Goal: Check status: Check status

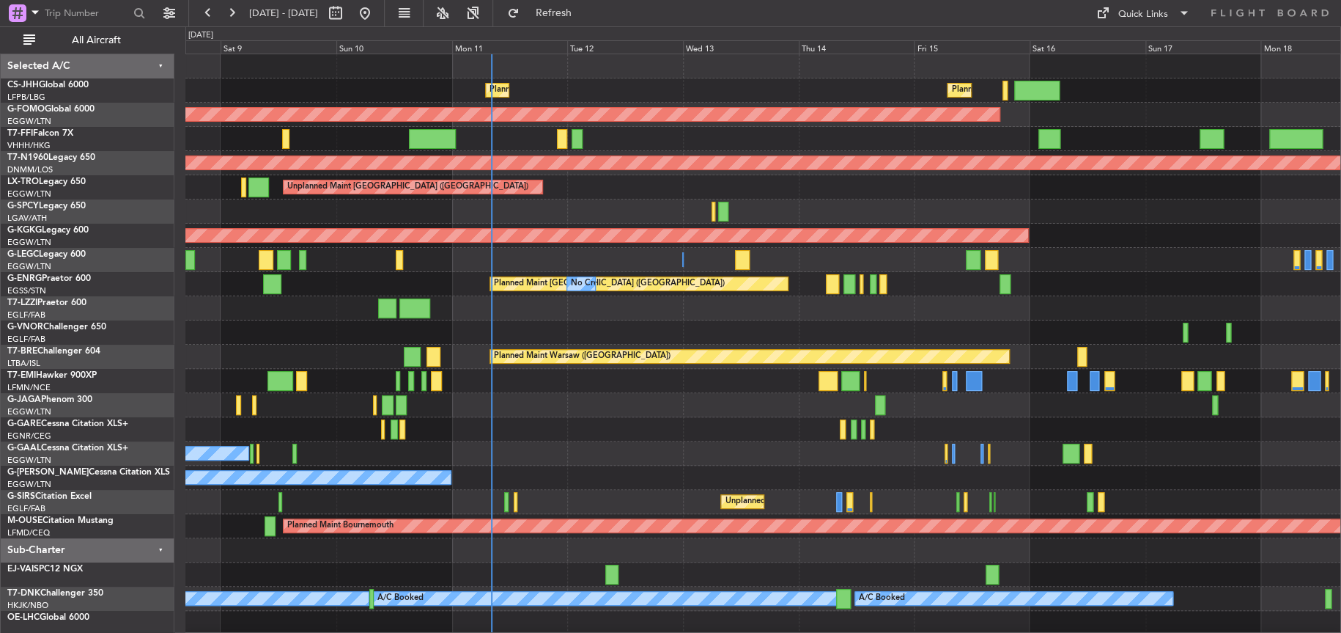
click at [536, 412] on div at bounding box center [762, 405] width 1155 height 24
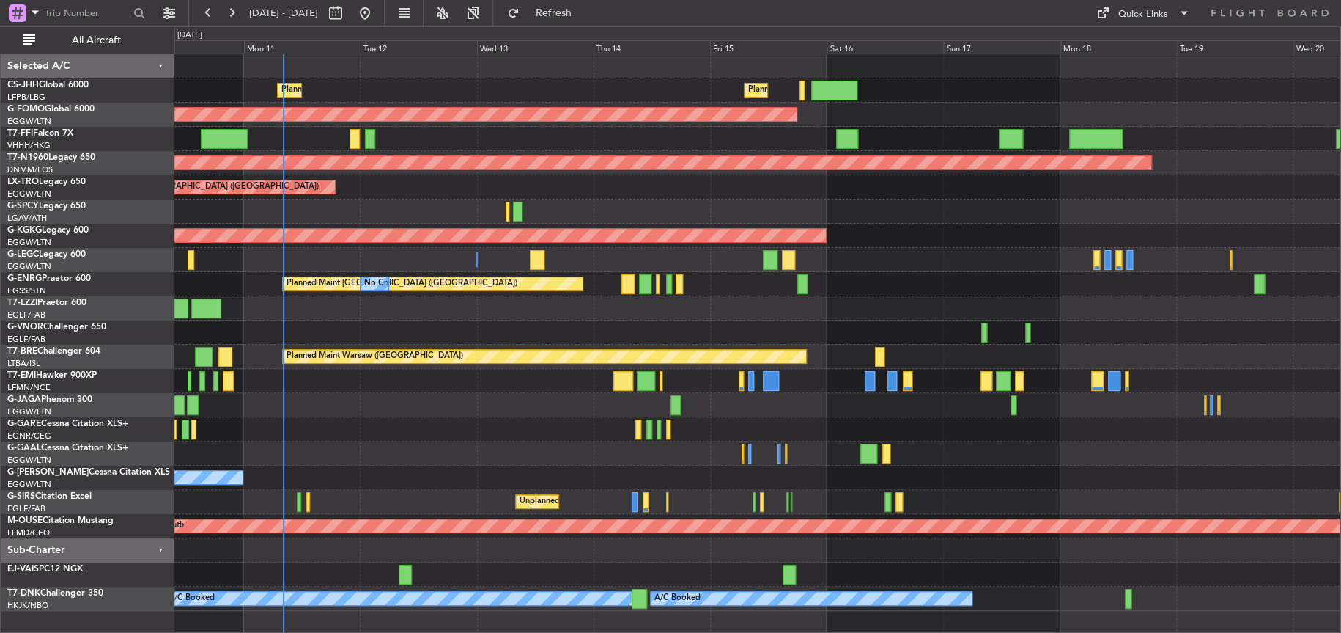
click at [526, 314] on div at bounding box center [756, 308] width 1165 height 24
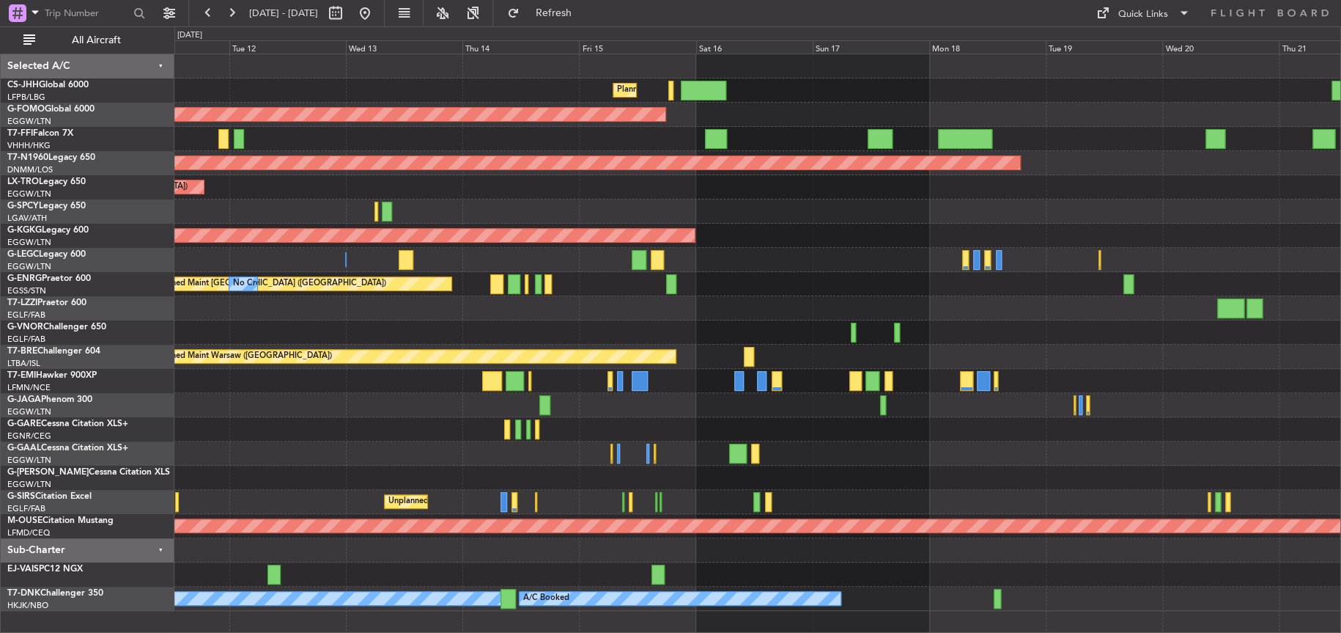
click at [696, 242] on div "AOG Maint [GEOGRAPHIC_DATA] (Ataturk)" at bounding box center [757, 236] width 1166 height 24
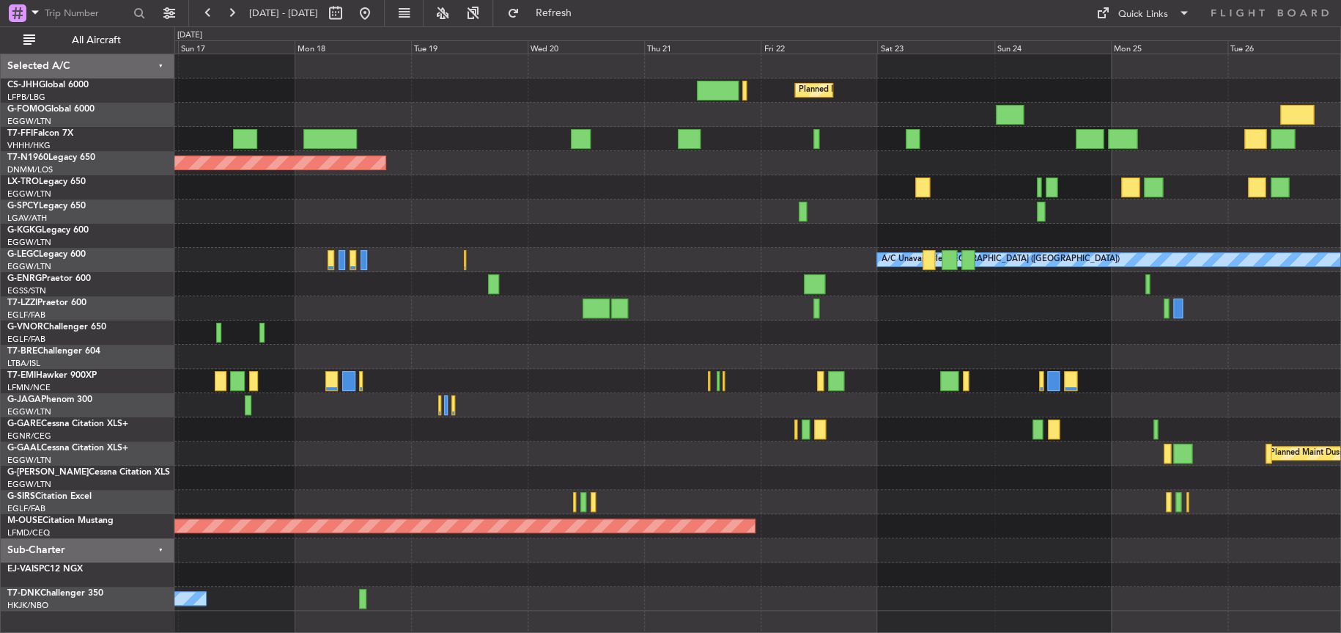
click at [361, 350] on div "Planned Maint [GEOGRAPHIC_DATA] ([GEOGRAPHIC_DATA]) Planned Maint [GEOGRAPHIC_D…" at bounding box center [757, 332] width 1166 height 556
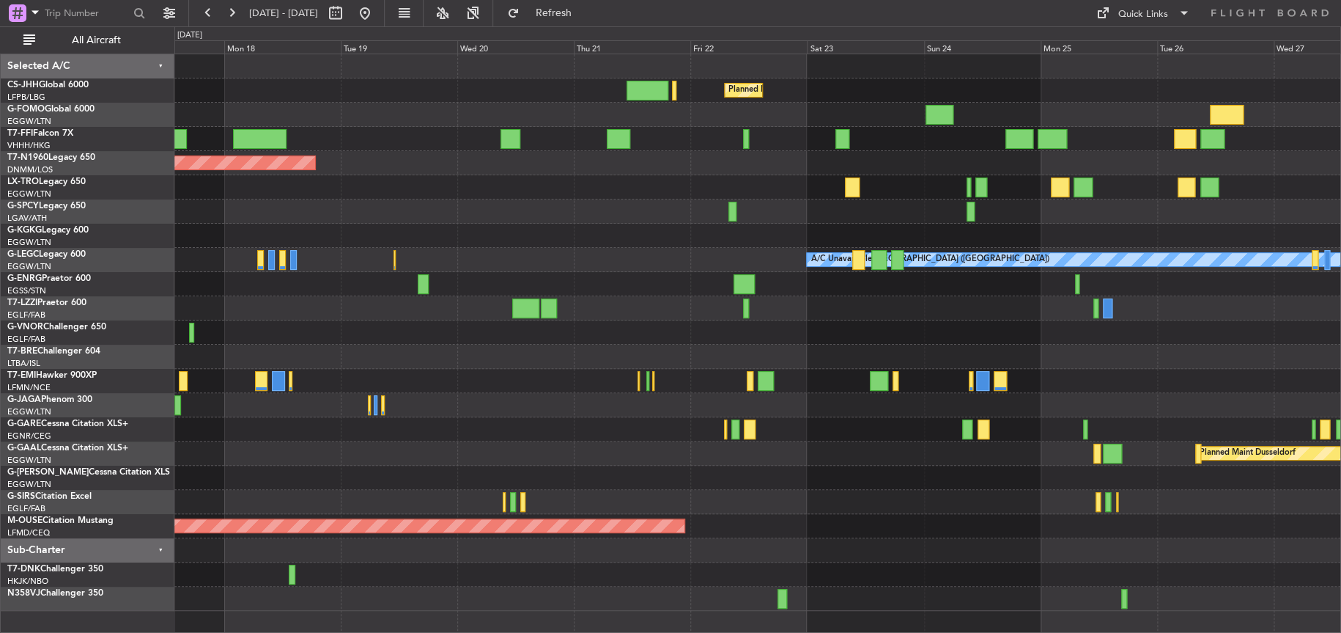
click at [792, 237] on div "Planned Maint [GEOGRAPHIC_DATA] ([GEOGRAPHIC_DATA]) Planned Maint [GEOGRAPHIC_D…" at bounding box center [757, 332] width 1166 height 556
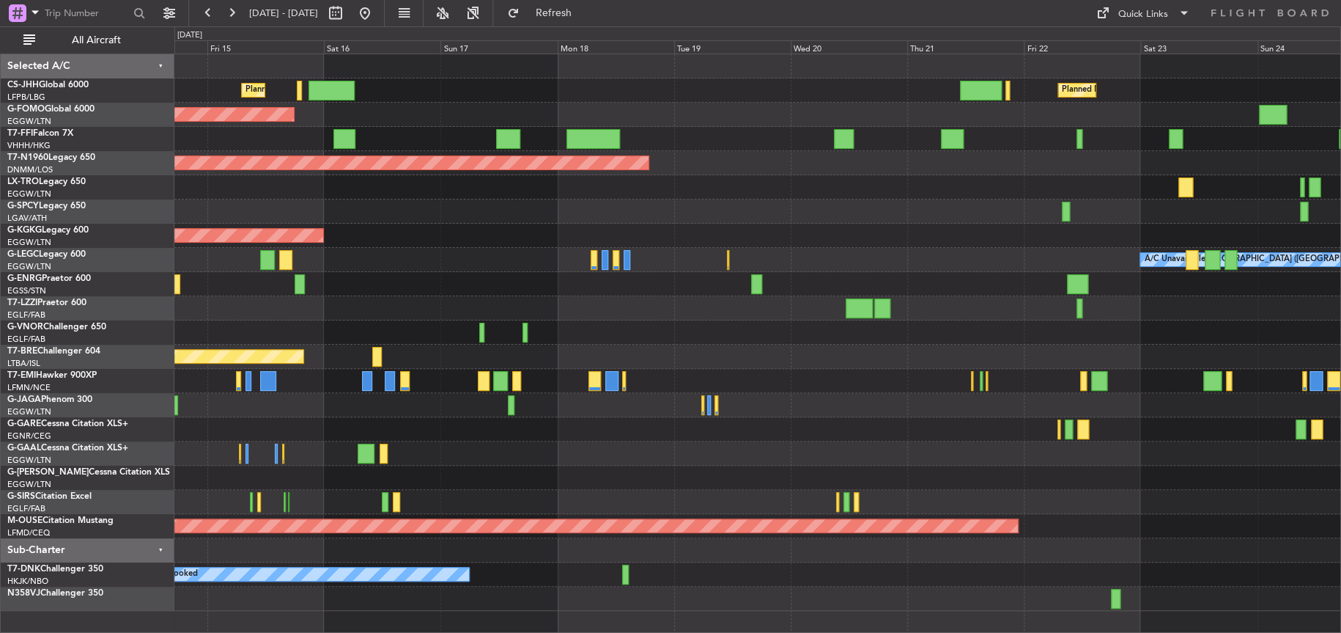
click at [789, 301] on div "Planned Maint [GEOGRAPHIC_DATA] ([GEOGRAPHIC_DATA]) Planned Maint [GEOGRAPHIC_D…" at bounding box center [757, 332] width 1166 height 556
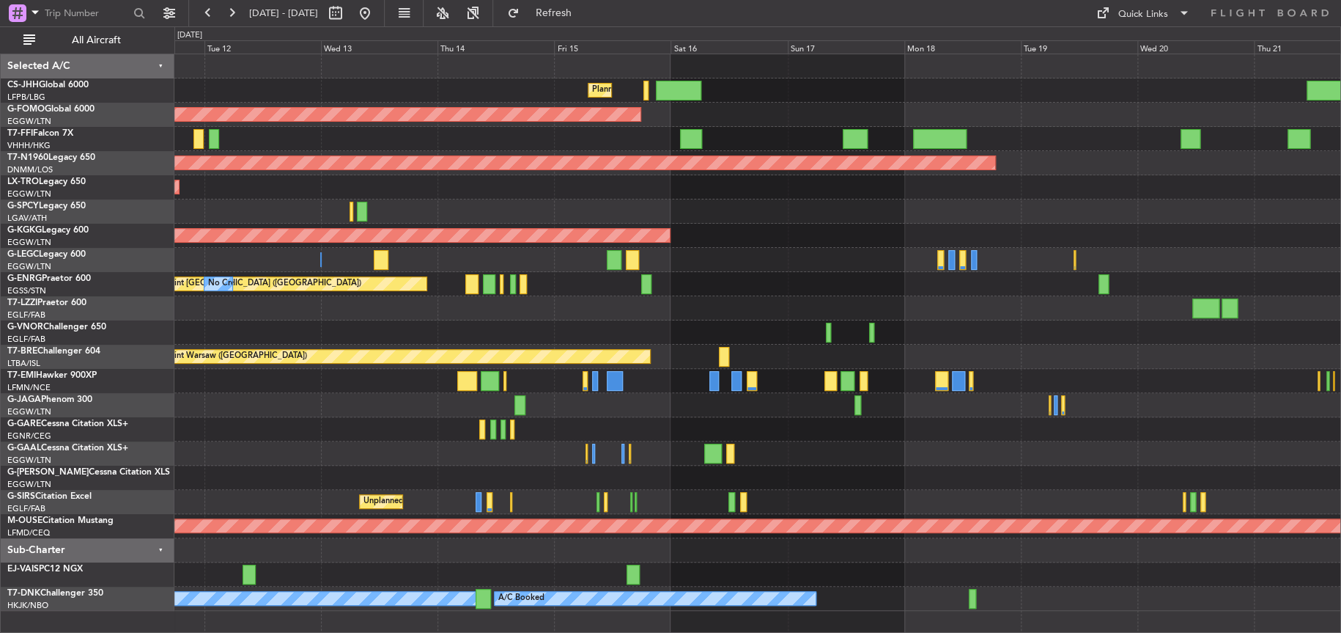
click at [495, 185] on div "Unplanned Maint [GEOGRAPHIC_DATA] ([GEOGRAPHIC_DATA])" at bounding box center [757, 187] width 1166 height 24
click at [278, 259] on div "Planned Maint [GEOGRAPHIC_DATA] ([GEOGRAPHIC_DATA]) Planned Maint [GEOGRAPHIC_D…" at bounding box center [757, 332] width 1166 height 556
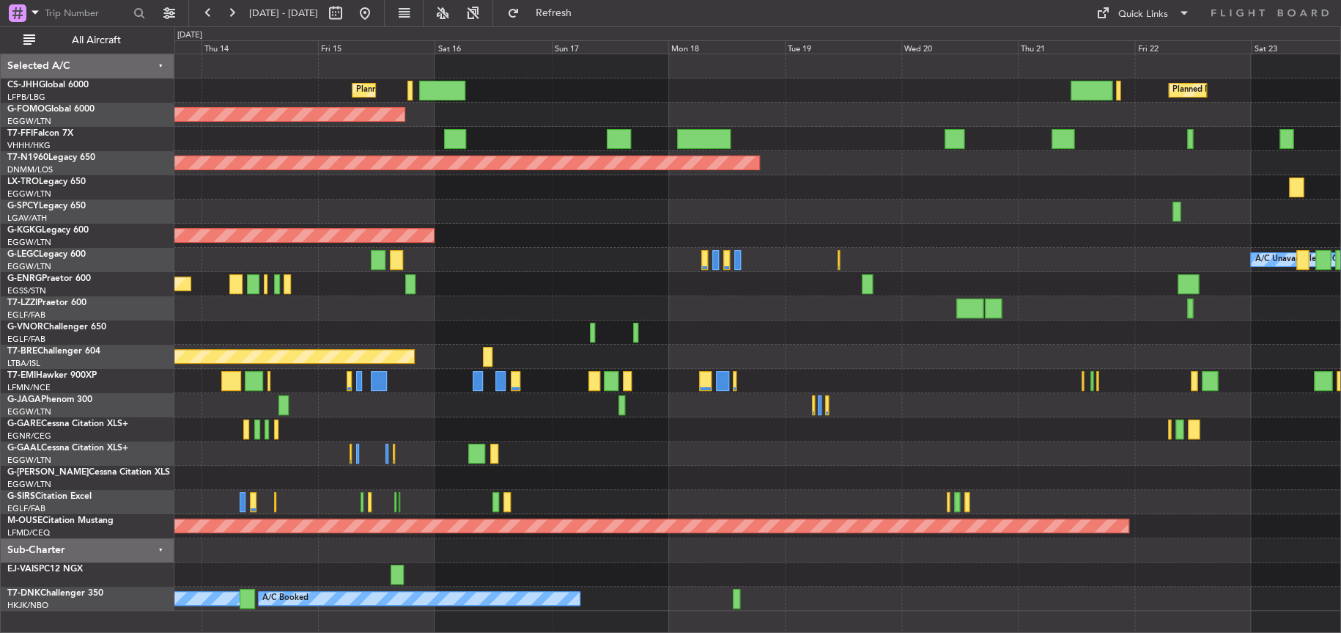
click at [331, 249] on div "Planned Maint [GEOGRAPHIC_DATA] ([GEOGRAPHIC_DATA]) Planned Maint [GEOGRAPHIC_D…" at bounding box center [757, 332] width 1166 height 556
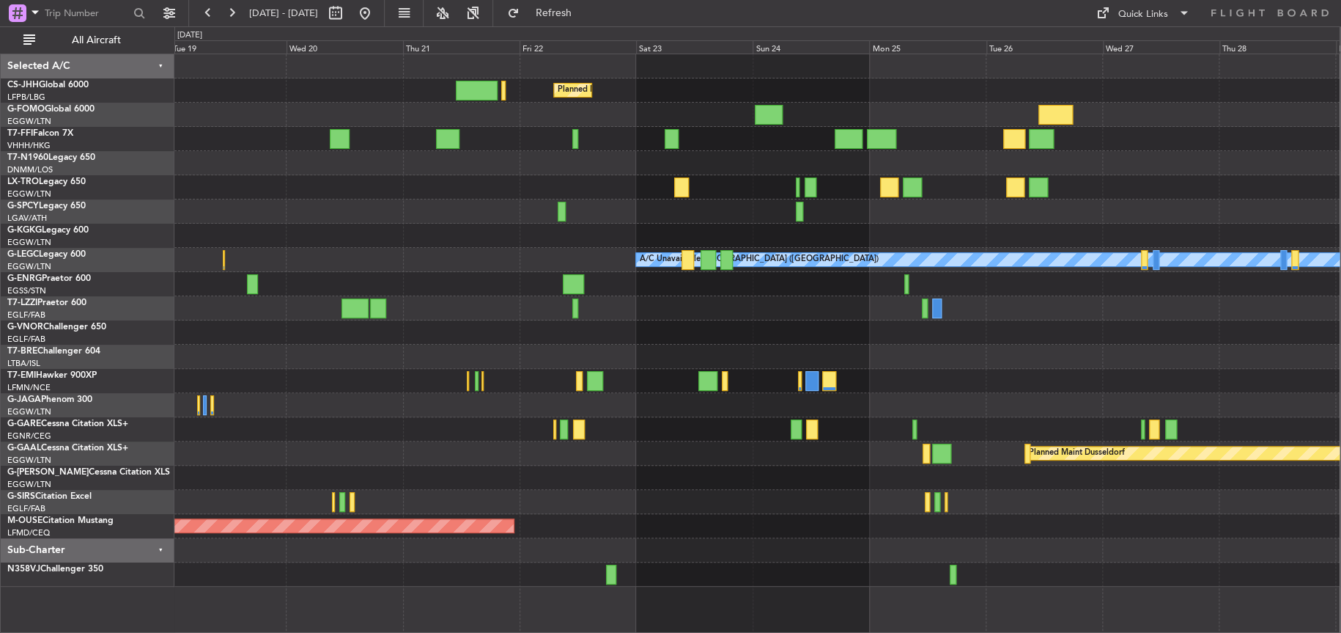
click at [469, 257] on div "A/C Unavailable [GEOGRAPHIC_DATA] ([GEOGRAPHIC_DATA])" at bounding box center [756, 260] width 1165 height 24
click at [457, 238] on div at bounding box center [756, 236] width 1165 height 24
click at [449, 237] on div at bounding box center [756, 236] width 1165 height 24
click at [324, 254] on div "A/C Unavailable [GEOGRAPHIC_DATA] ([GEOGRAPHIC_DATA])" at bounding box center [756, 260] width 1165 height 24
click at [293, 196] on div at bounding box center [756, 187] width 1165 height 24
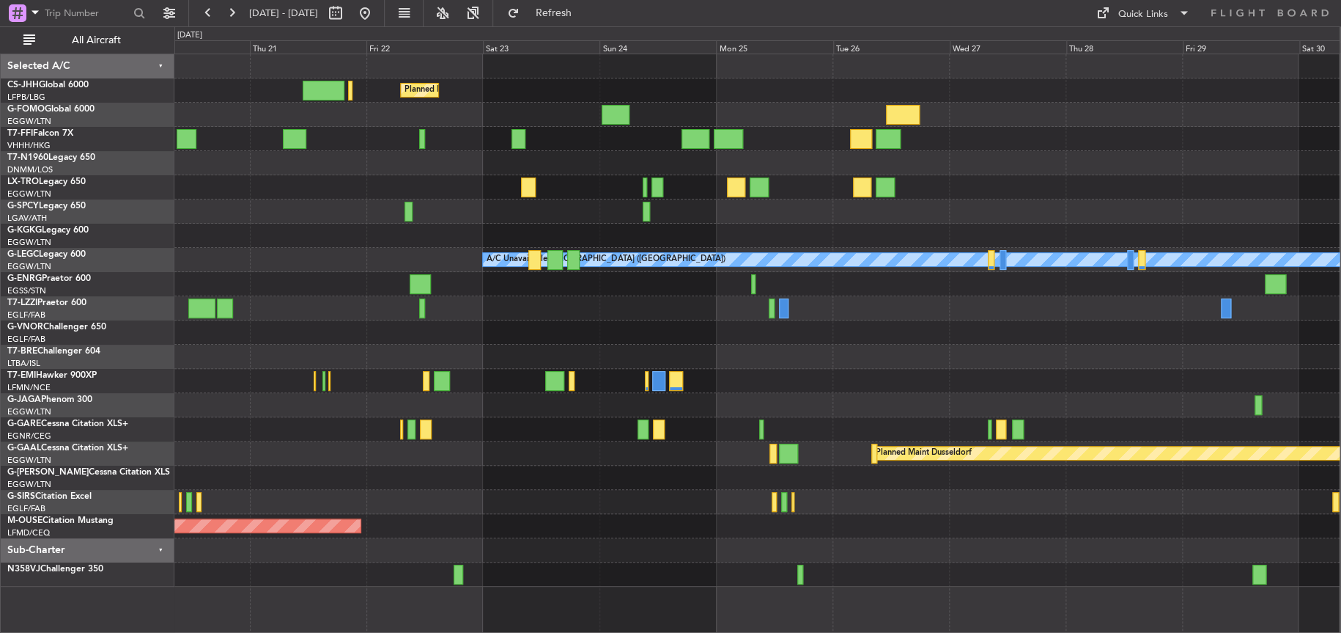
click at [253, 432] on div "Planned Maint [GEOGRAPHIC_DATA] ([GEOGRAPHIC_DATA]) Planned Maint [GEOGRAPHIC_D…" at bounding box center [756, 320] width 1165 height 532
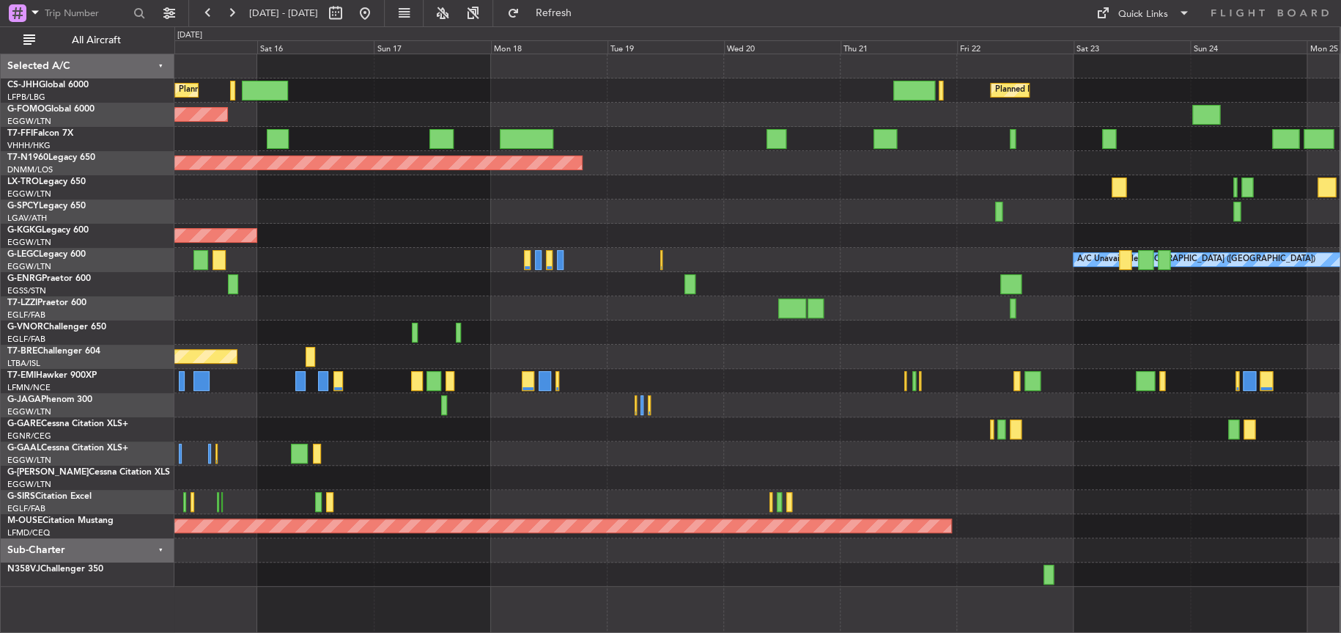
click at [814, 276] on div "Planned Maint [GEOGRAPHIC_DATA] ([GEOGRAPHIC_DATA]) Planned Maint [GEOGRAPHIC_D…" at bounding box center [756, 320] width 1165 height 532
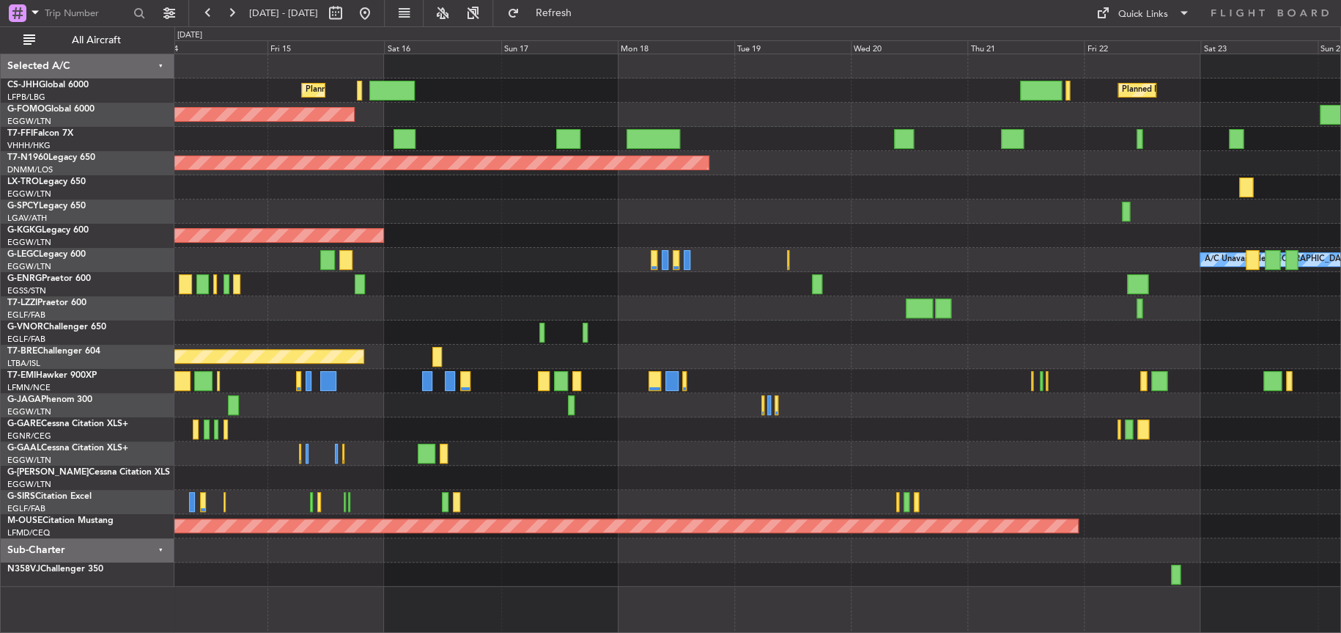
click at [355, 303] on div "Planned Maint [GEOGRAPHIC_DATA] ([GEOGRAPHIC_DATA]) Planned Maint [GEOGRAPHIC_D…" at bounding box center [757, 320] width 1166 height 532
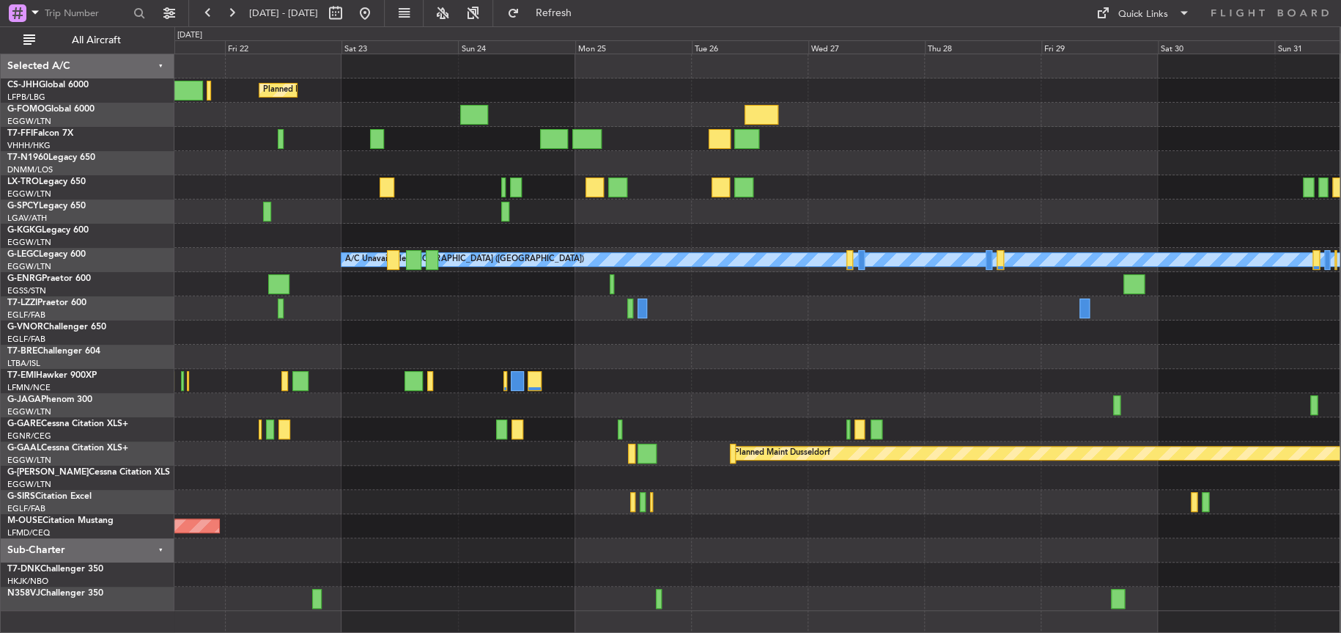
click at [306, 380] on div "Planned Maint [GEOGRAPHIC_DATA] ([GEOGRAPHIC_DATA]) A/C Unavailable [GEOGRAPHIC…" at bounding box center [756, 332] width 1165 height 556
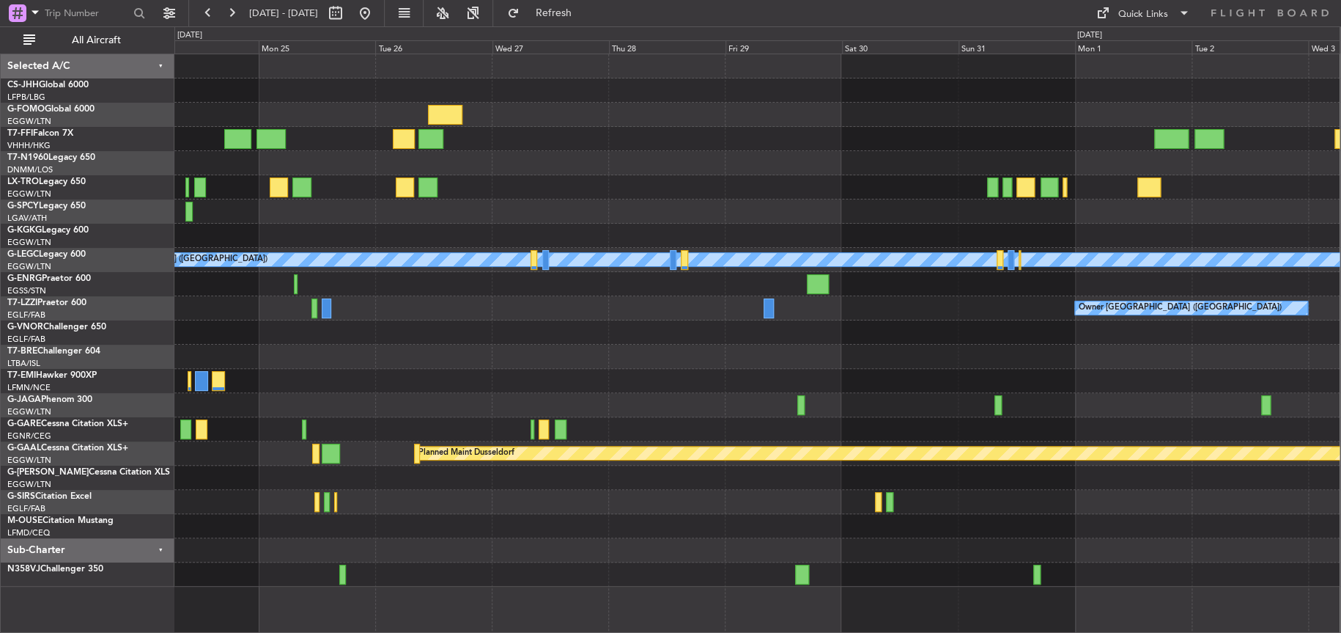
click at [478, 375] on div "Planned Maint [GEOGRAPHIC_DATA] ([GEOGRAPHIC_DATA]) A/C Unavailable [GEOGRAPHIC…" at bounding box center [756, 320] width 1165 height 532
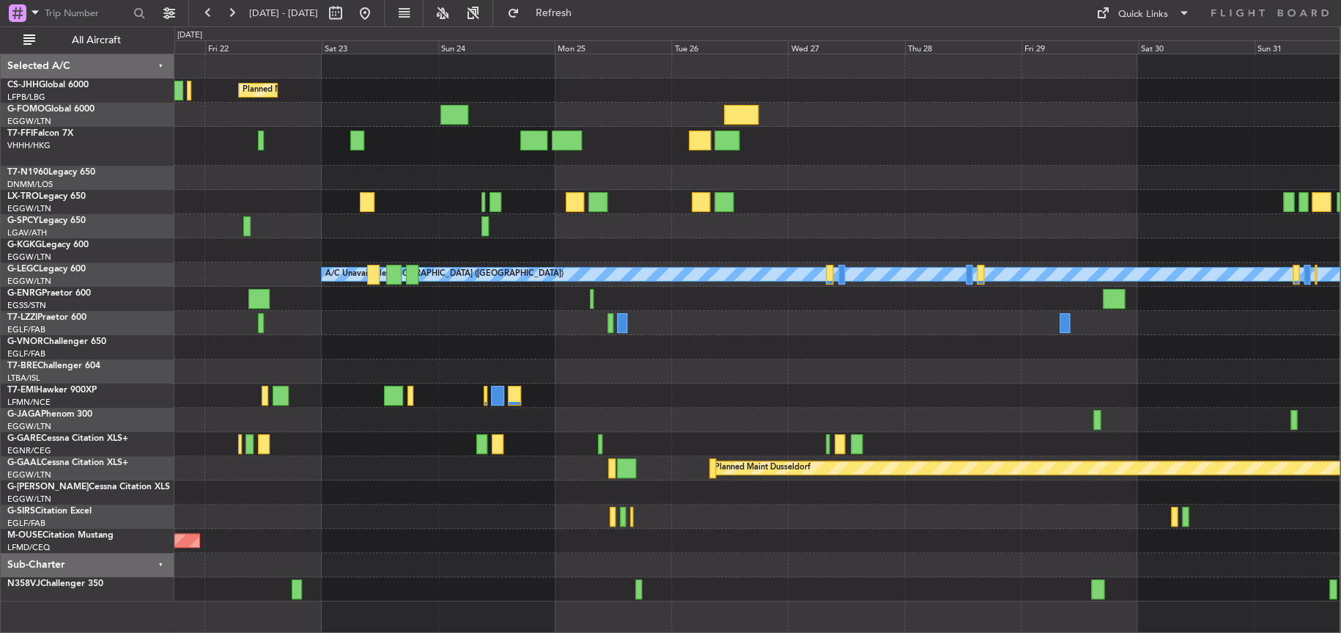
click at [0, 446] on html "[DATE] - [DATE] Refresh Quick Links All Aircraft Planned Maint [GEOGRAPHIC_DATA…" at bounding box center [670, 316] width 1341 height 633
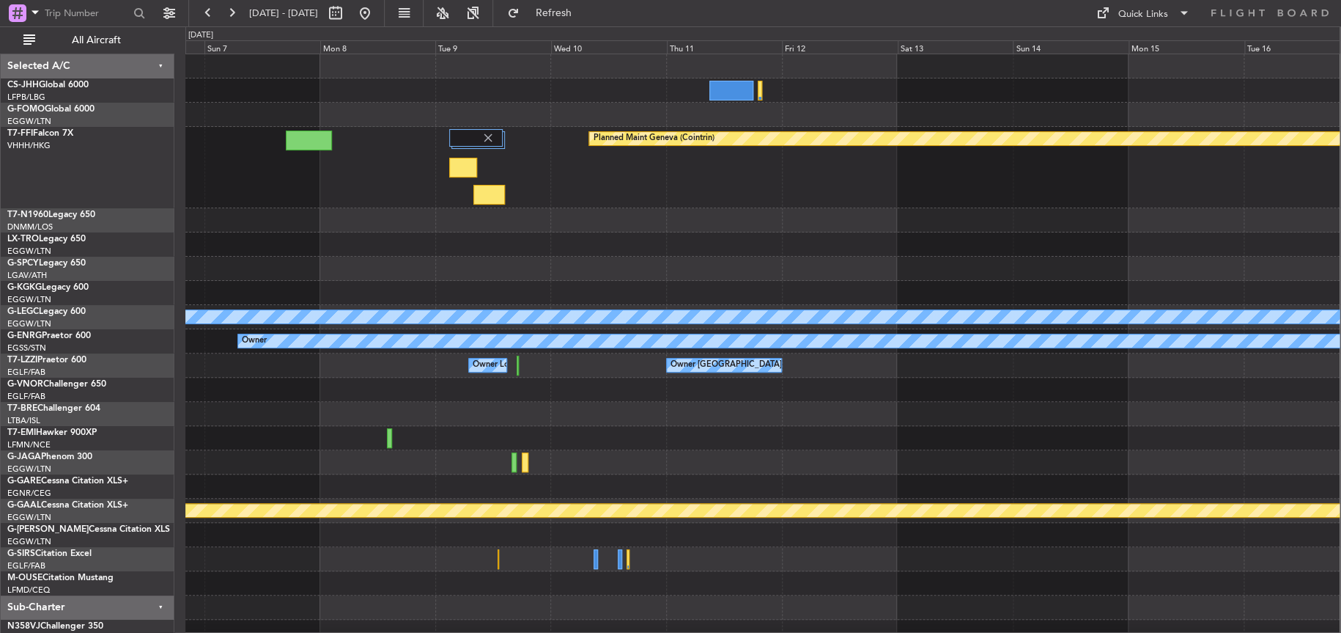
click at [1213, 377] on div at bounding box center [762, 389] width 1154 height 24
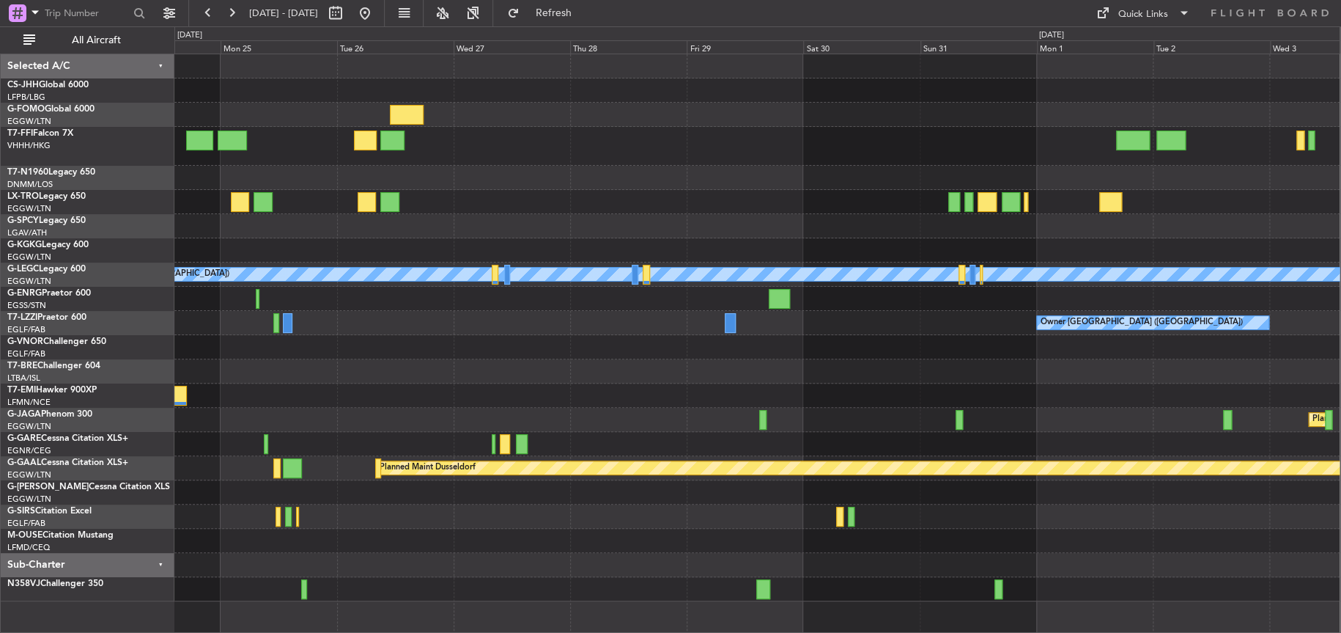
click at [1341, 385] on html "[DATE] - [DATE] Refresh Quick Links All Aircraft Planned Maint [GEOGRAPHIC_DATA…" at bounding box center [670, 316] width 1341 height 633
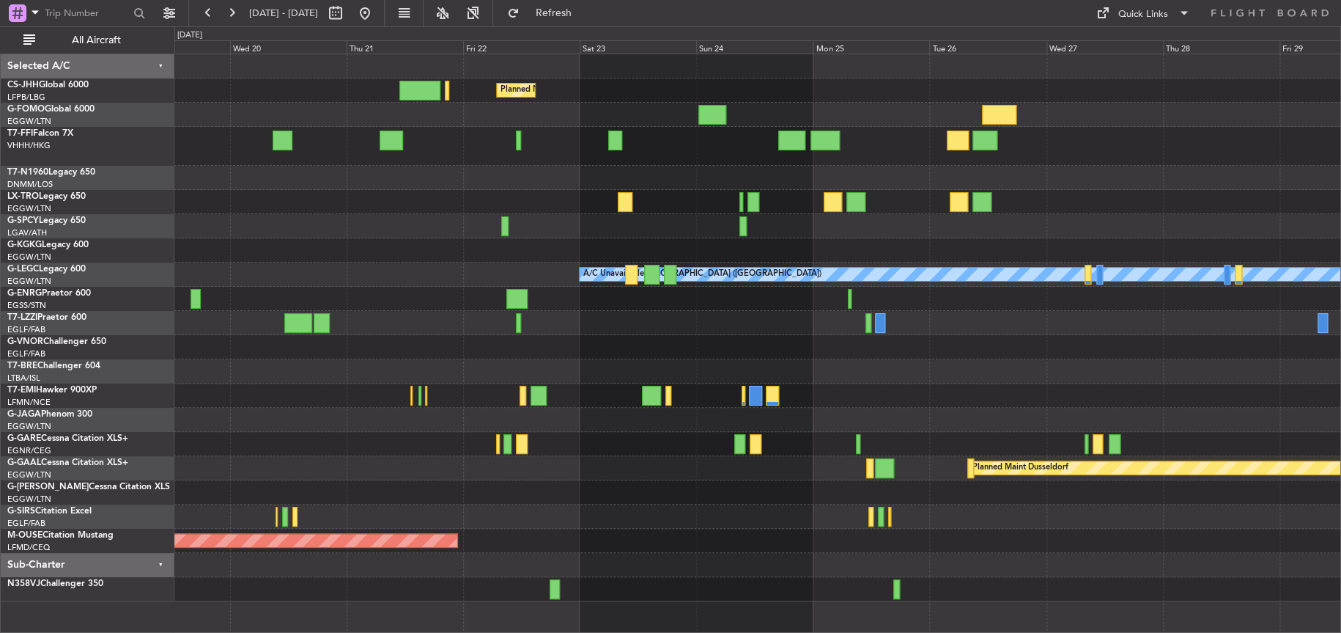
click at [1261, 397] on div at bounding box center [757, 395] width 1166 height 24
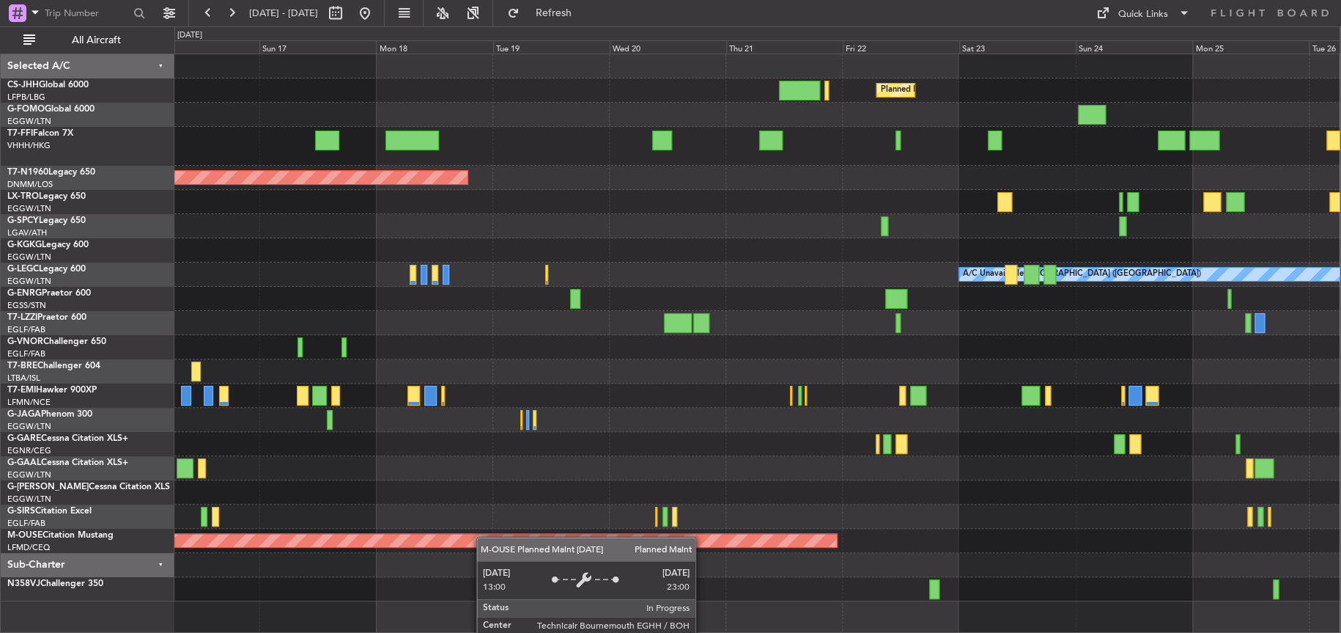
click at [463, 538] on div "Planned Maint [GEOGRAPHIC_DATA] ([GEOGRAPHIC_DATA]) Planned Maint [GEOGRAPHIC_D…" at bounding box center [756, 327] width 1165 height 547
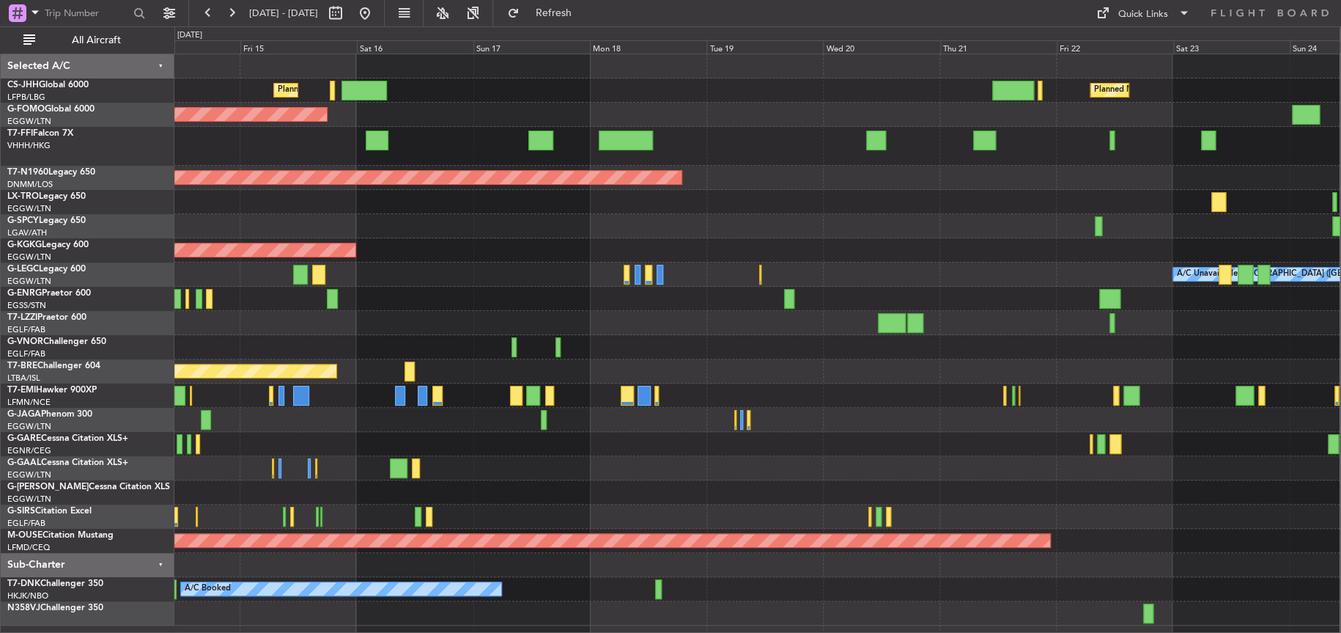
click at [1216, 359] on div "Planned Maint Warsaw ([GEOGRAPHIC_DATA])" at bounding box center [756, 371] width 1165 height 24
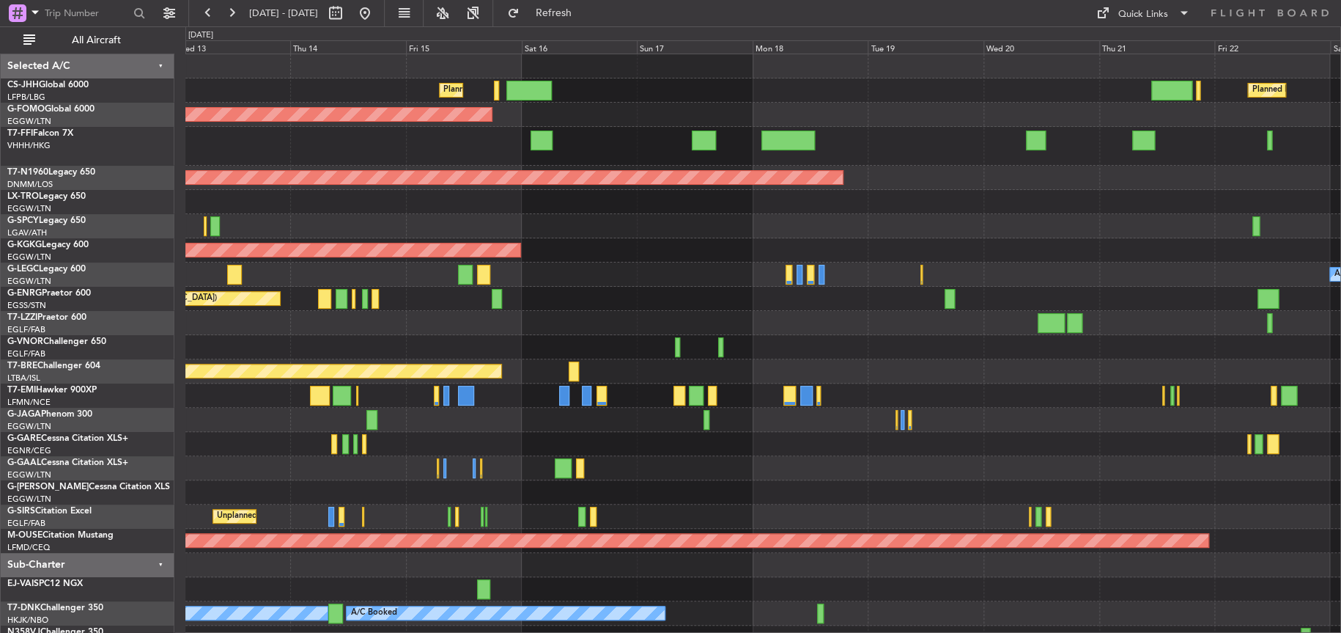
click at [617, 344] on div "Planned Maint [GEOGRAPHIC_DATA] ([GEOGRAPHIC_DATA]) Planned Maint [GEOGRAPHIC_D…" at bounding box center [762, 351] width 1155 height 595
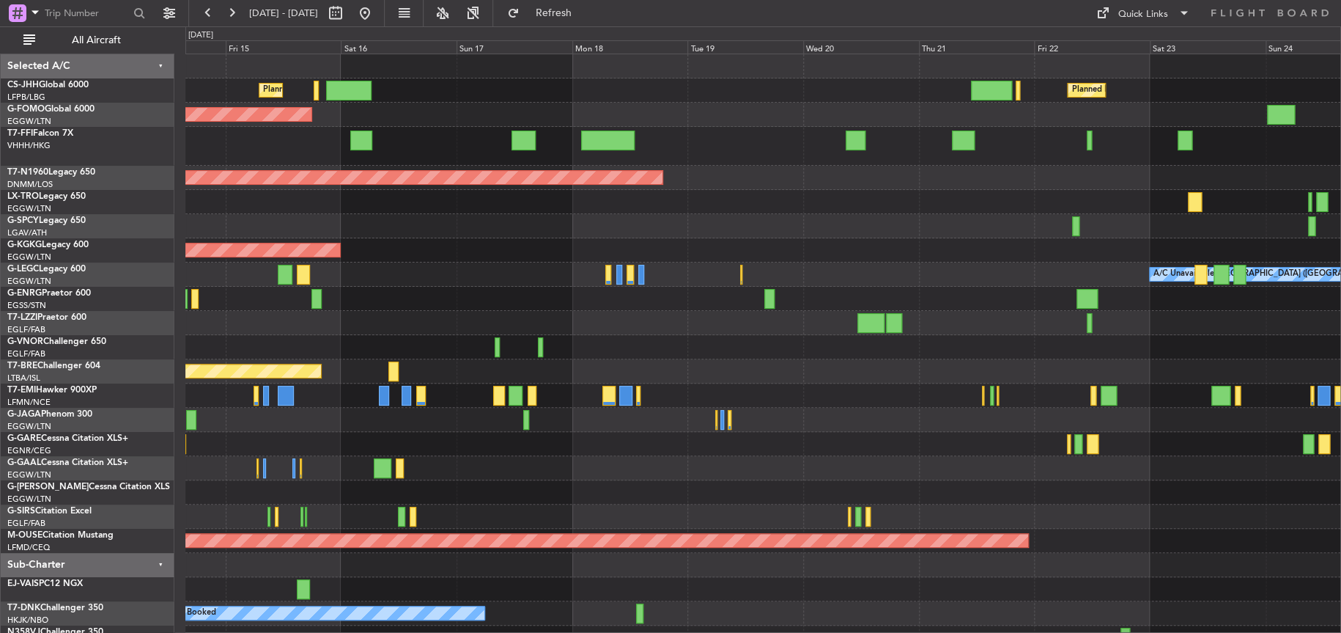
click at [652, 332] on div "Planned Maint [GEOGRAPHIC_DATA] ([GEOGRAPHIC_DATA]) Planned Maint [GEOGRAPHIC_D…" at bounding box center [762, 351] width 1155 height 595
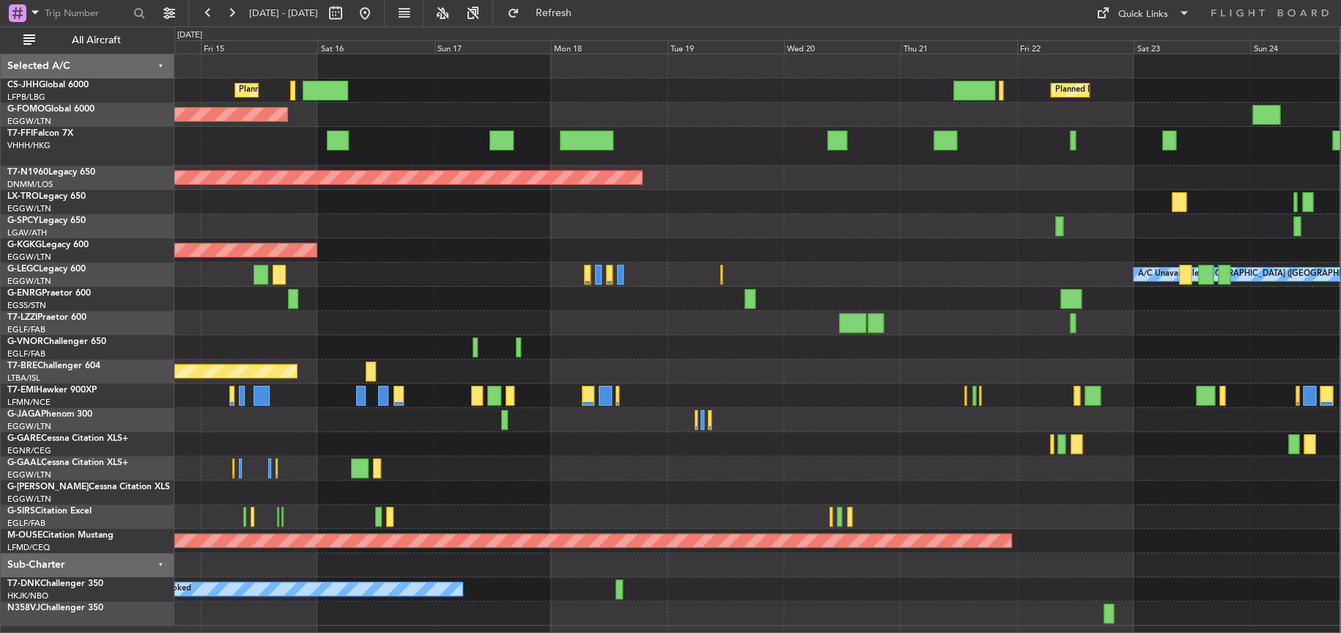
click at [904, 296] on div "Planned Maint [GEOGRAPHIC_DATA] ([GEOGRAPHIC_DATA]) Planned Maint [GEOGRAPHIC_D…" at bounding box center [756, 339] width 1165 height 571
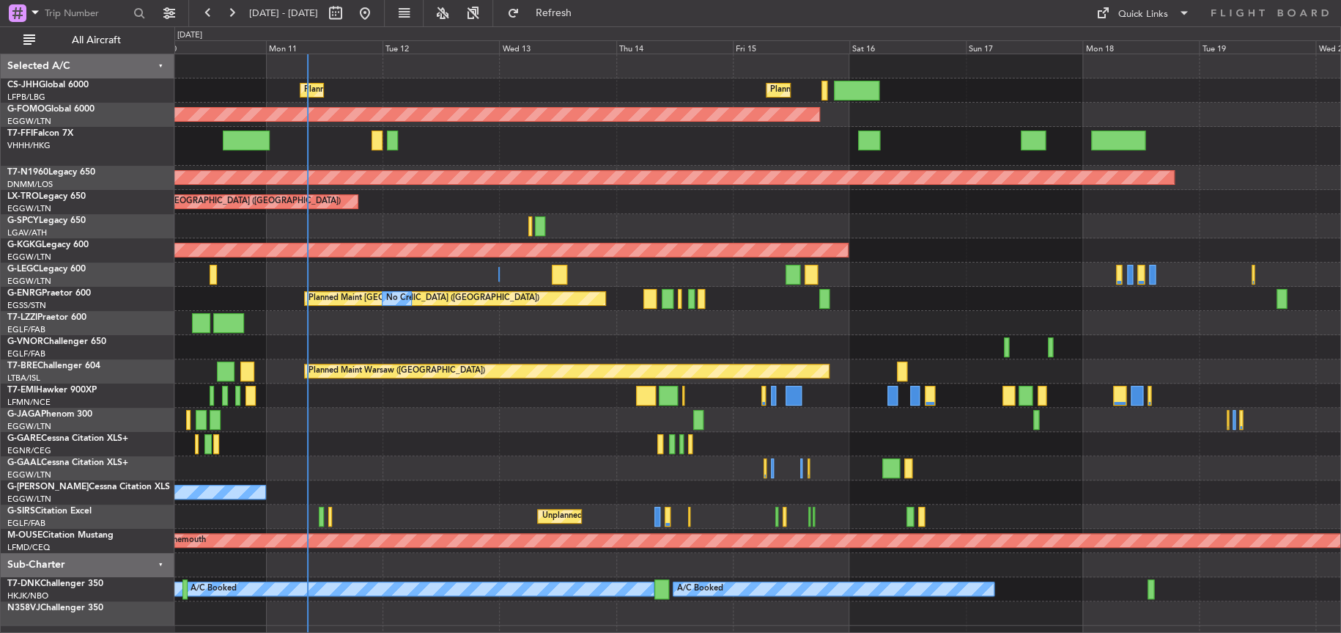
click at [1062, 283] on div "Planned Maint [GEOGRAPHIC_DATA] ([GEOGRAPHIC_DATA]) Planned Maint [GEOGRAPHIC_D…" at bounding box center [757, 339] width 1166 height 571
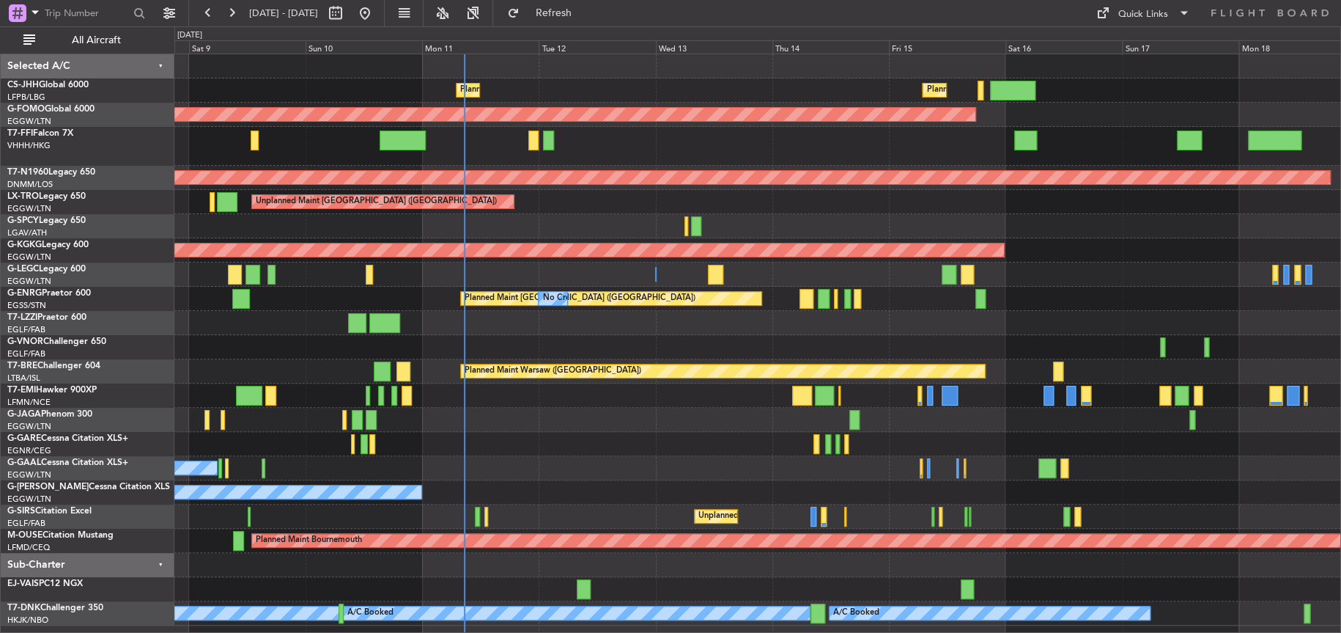
click at [418, 309] on div "Planned Maint [GEOGRAPHIC_DATA] ([GEOGRAPHIC_DATA]) No Crew No Crew" at bounding box center [757, 299] width 1166 height 24
click at [440, 336] on div at bounding box center [757, 347] width 1166 height 24
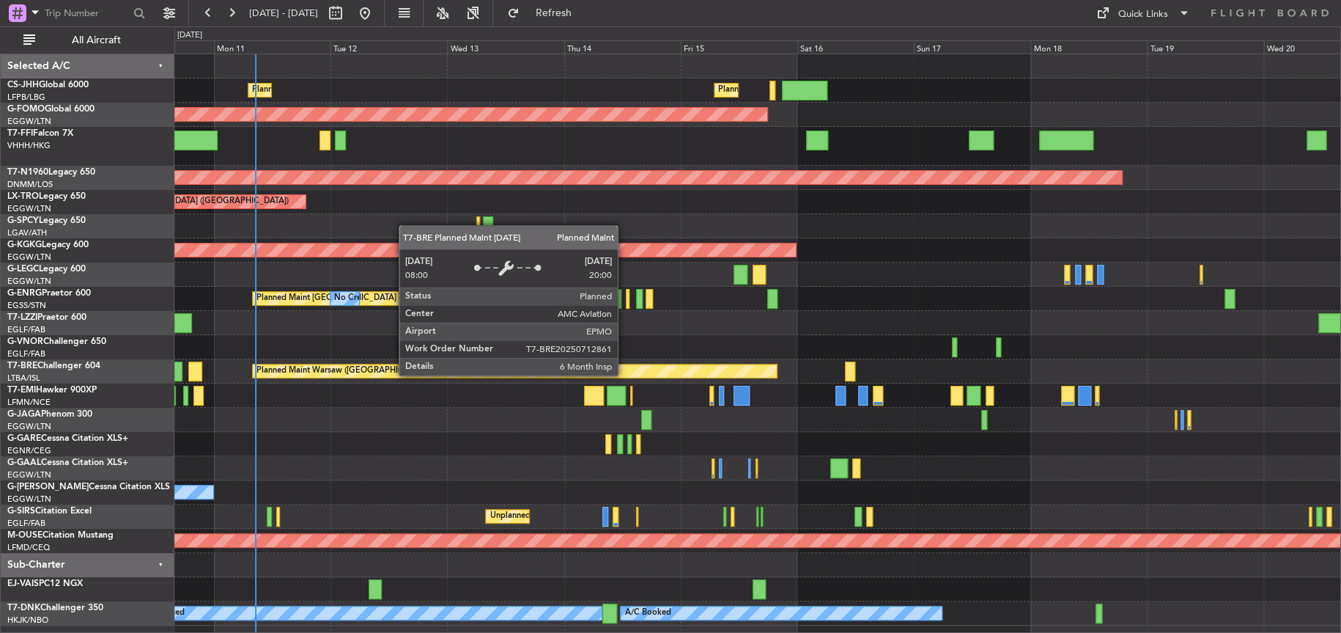
click at [415, 364] on div "Planned Maint Warsaw ([GEOGRAPHIC_DATA])" at bounding box center [515, 370] width 524 height 13
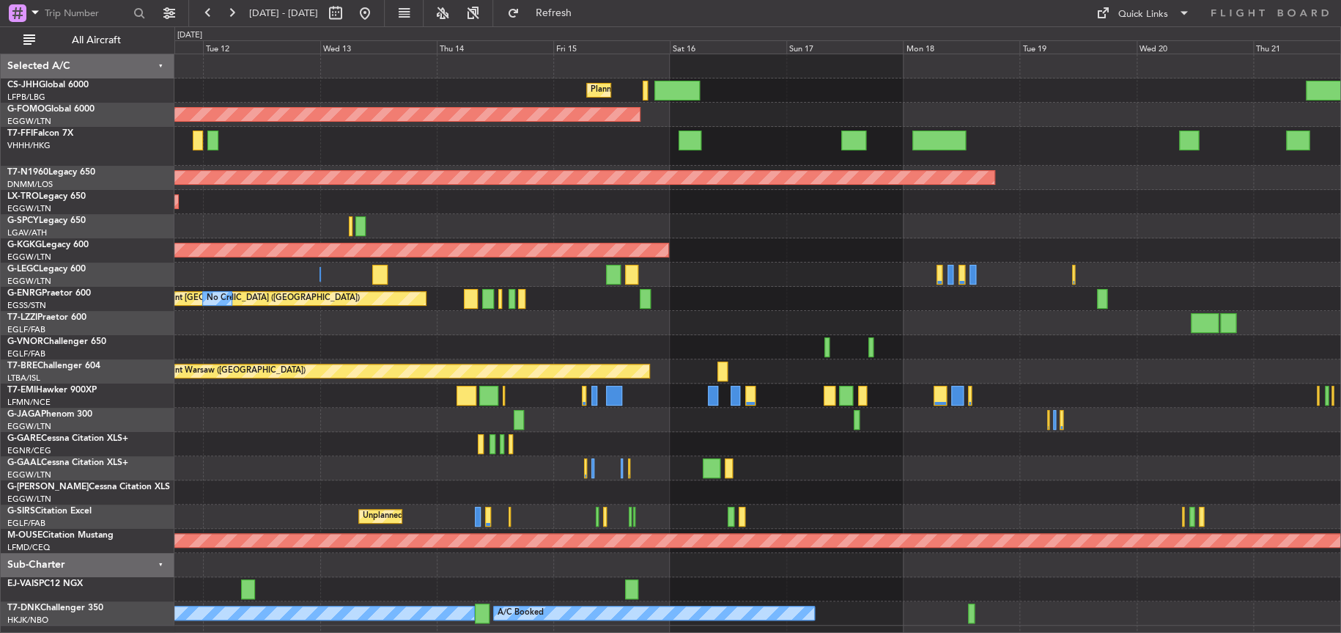
click at [429, 325] on div at bounding box center [757, 323] width 1166 height 24
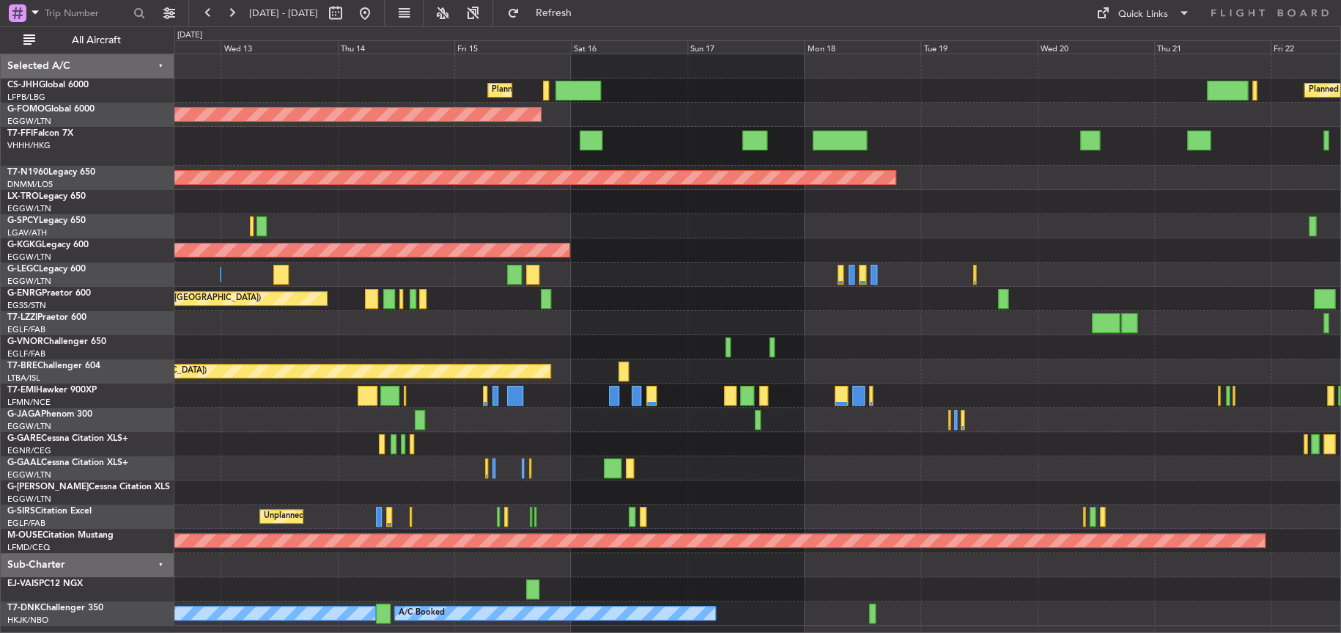
click at [421, 211] on div "Unplanned Maint [GEOGRAPHIC_DATA] ([GEOGRAPHIC_DATA])" at bounding box center [757, 202] width 1166 height 24
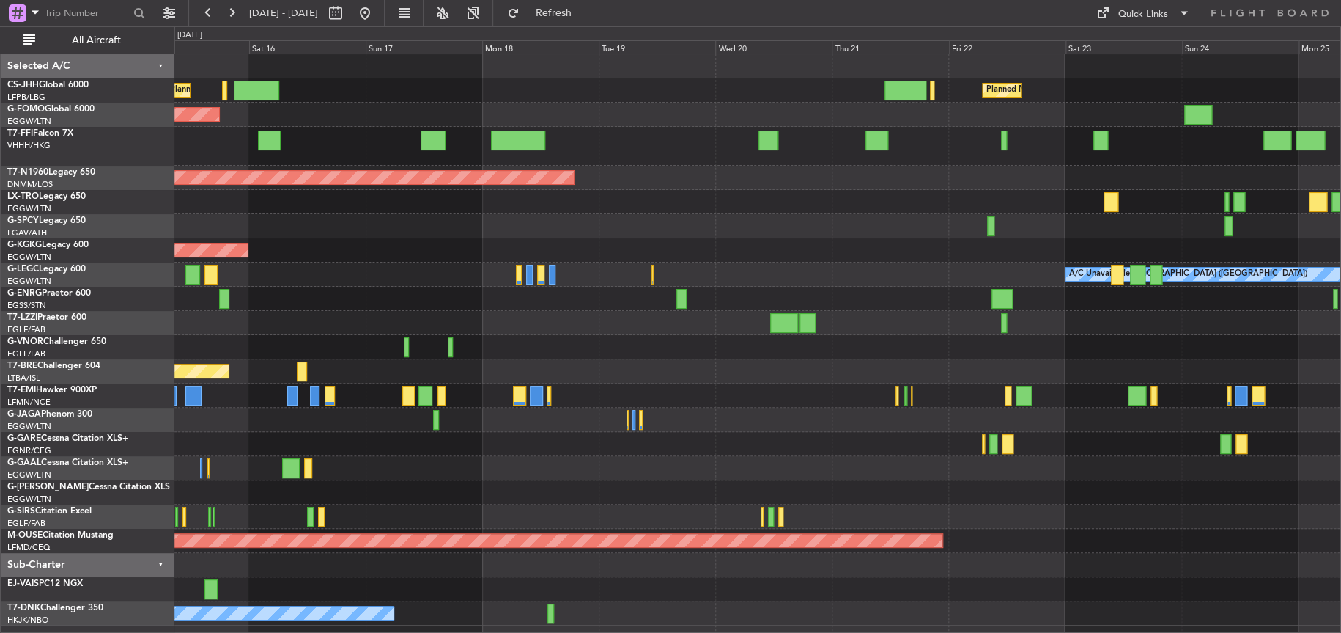
click at [224, 212] on div at bounding box center [756, 202] width 1165 height 24
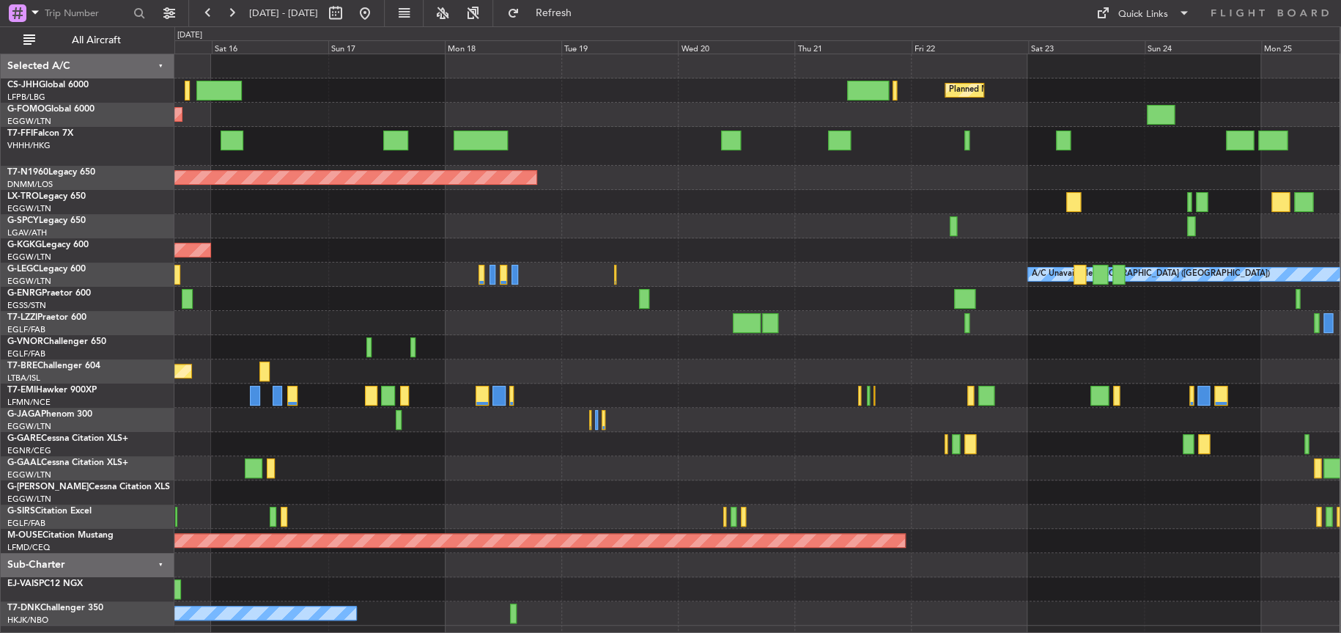
click at [526, 234] on div at bounding box center [756, 226] width 1165 height 24
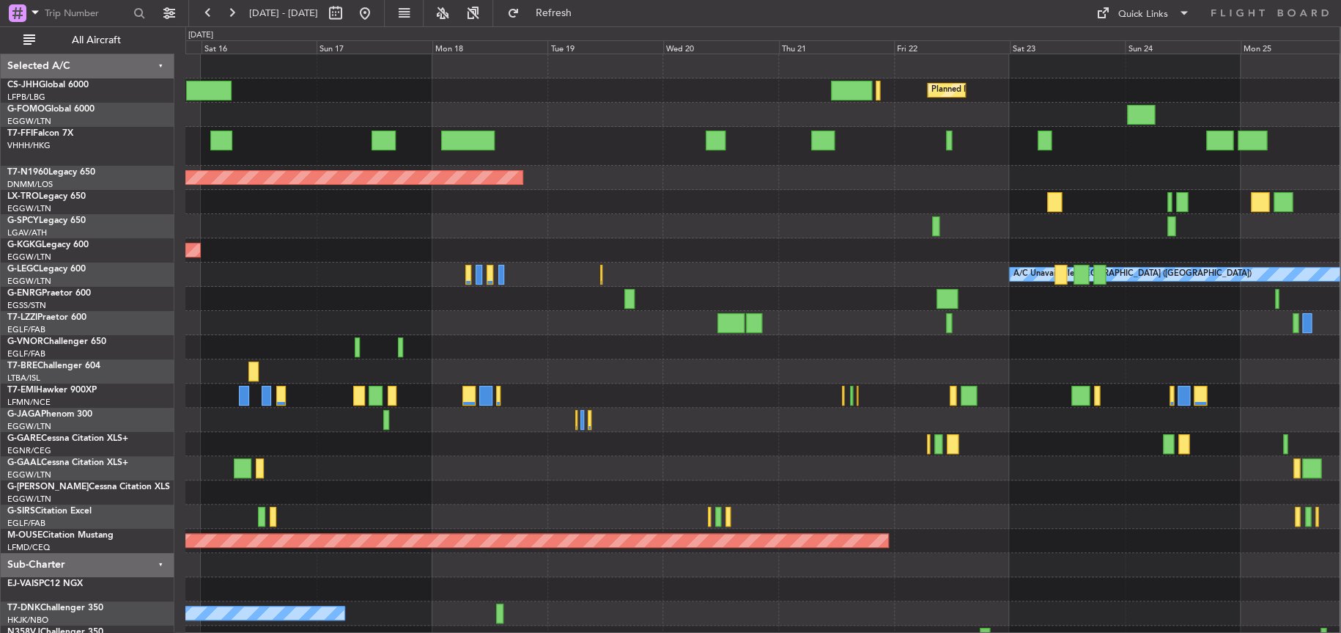
click at [401, 242] on div "Planned Maint [GEOGRAPHIC_DATA] ([GEOGRAPHIC_DATA]) Planned Maint [GEOGRAPHIC_D…" at bounding box center [762, 351] width 1154 height 595
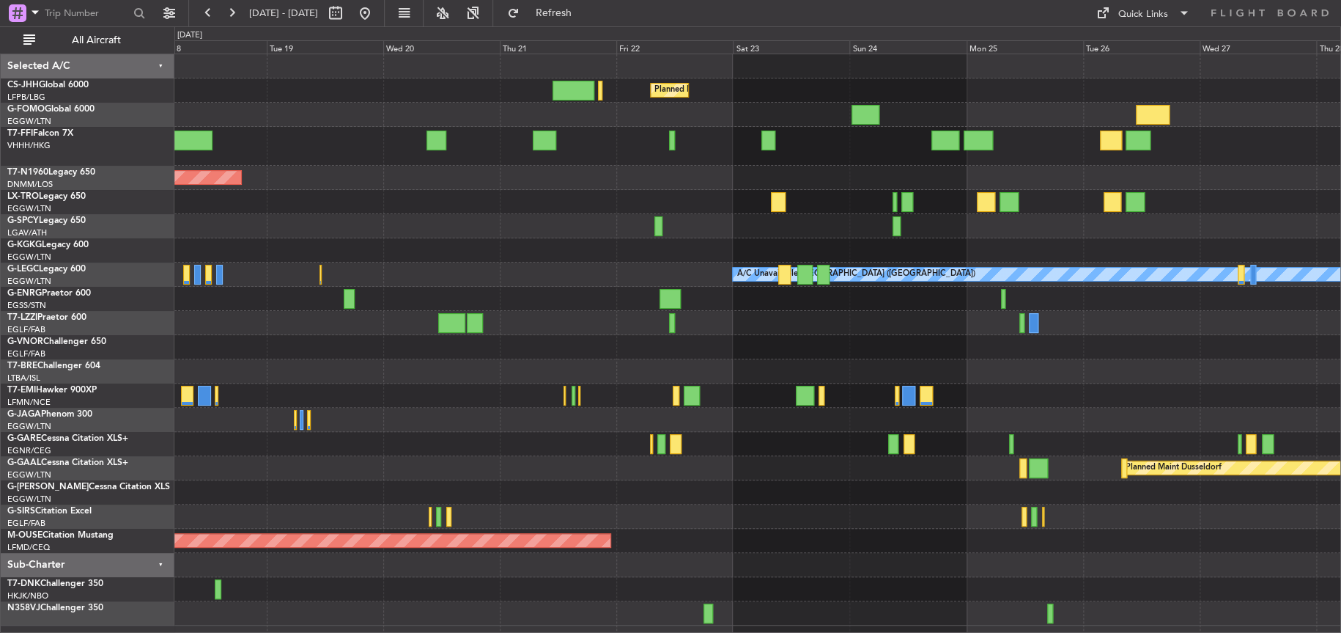
click at [803, 307] on div at bounding box center [757, 299] width 1166 height 24
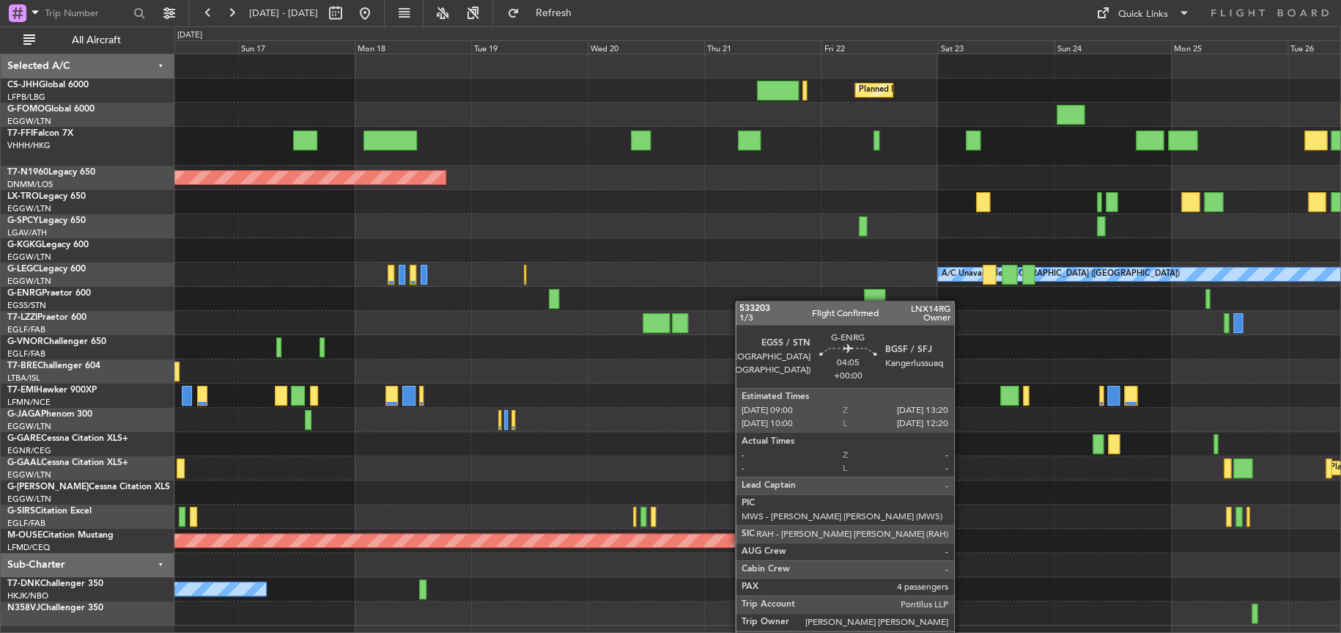
click at [934, 287] on div at bounding box center [757, 299] width 1166 height 24
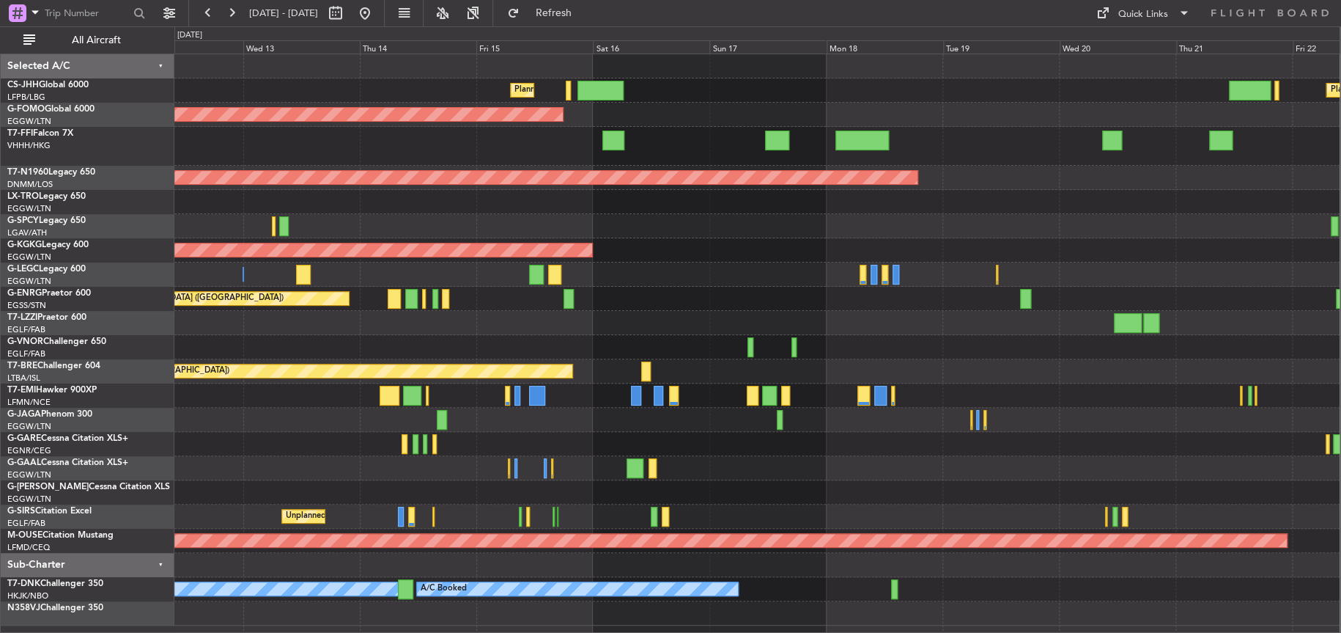
click at [1017, 278] on div "Planned Maint [GEOGRAPHIC_DATA] ([GEOGRAPHIC_DATA]) Planned Maint [GEOGRAPHIC_D…" at bounding box center [756, 339] width 1165 height 571
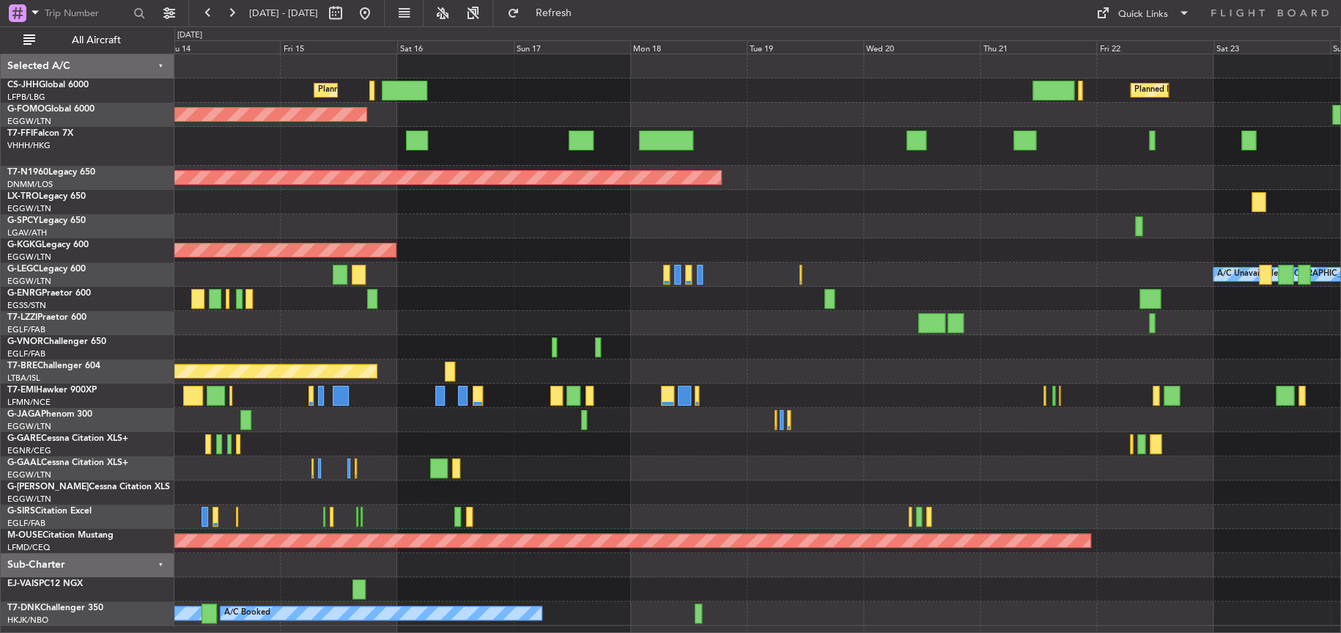
click at [407, 298] on div "No Crew Planned Maint [GEOGRAPHIC_DATA] ([GEOGRAPHIC_DATA])" at bounding box center [757, 299] width 1166 height 24
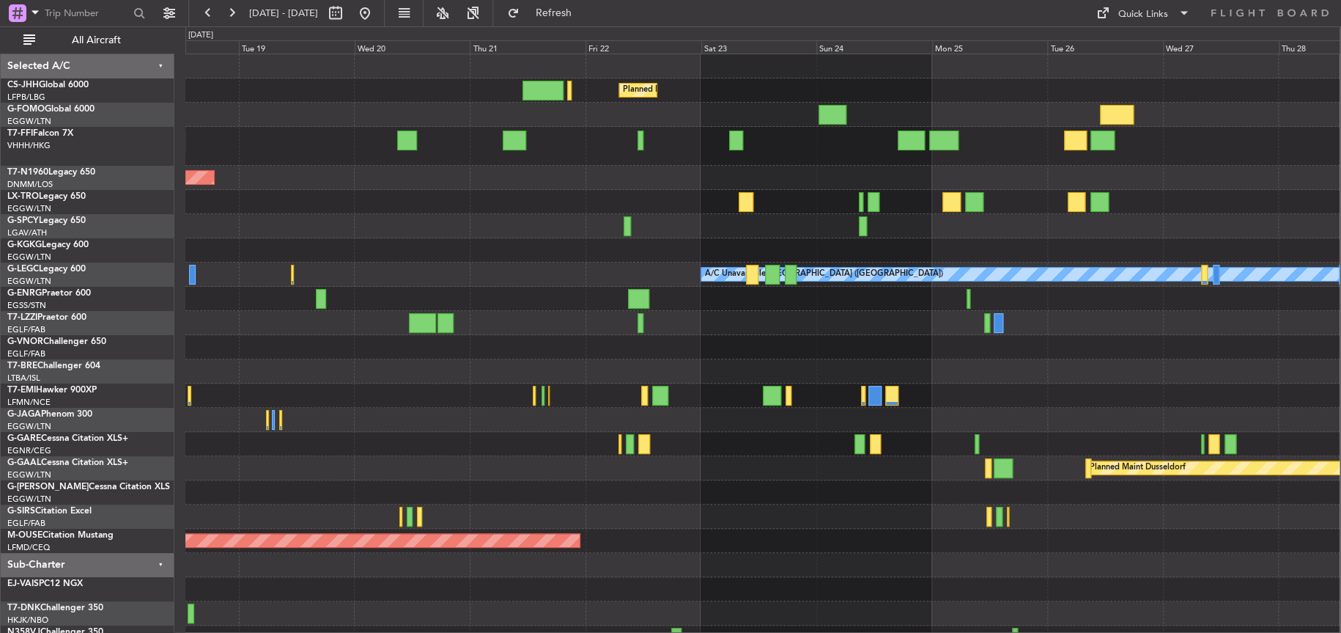
click at [202, 301] on div at bounding box center [762, 299] width 1154 height 24
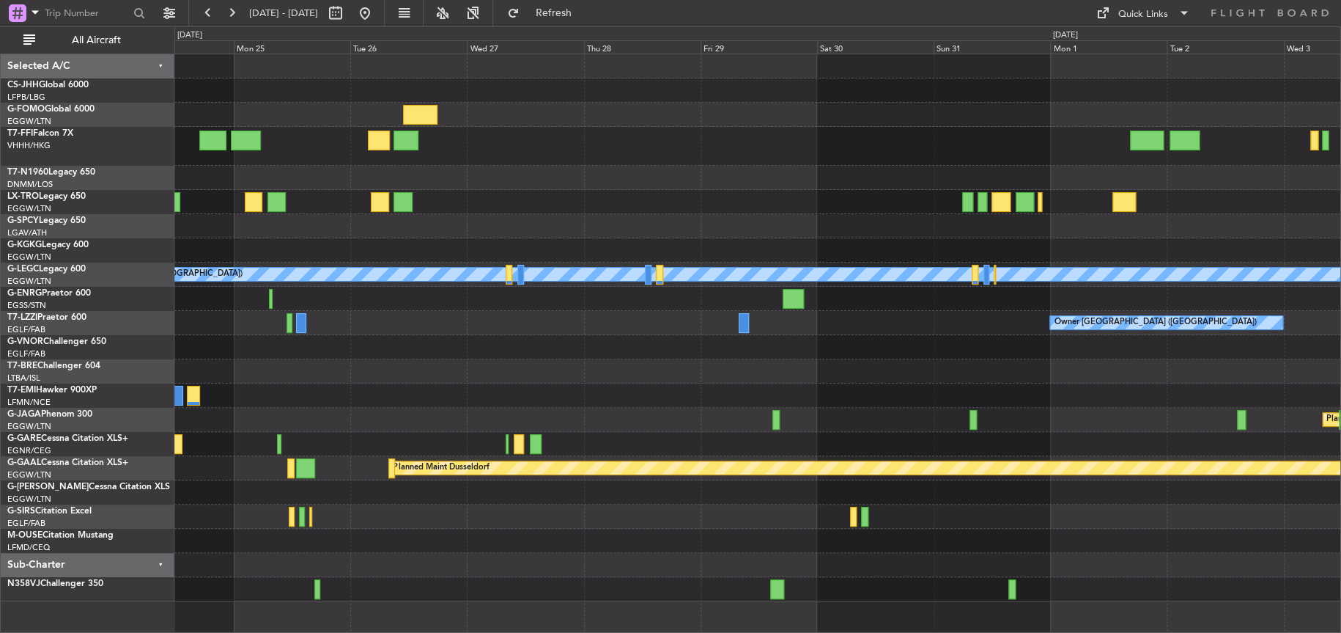
click at [55, 331] on div "Planned Maint [GEOGRAPHIC_DATA] ([GEOGRAPHIC_DATA]) A/C Unavailable [GEOGRAPHIC…" at bounding box center [670, 329] width 1341 height 606
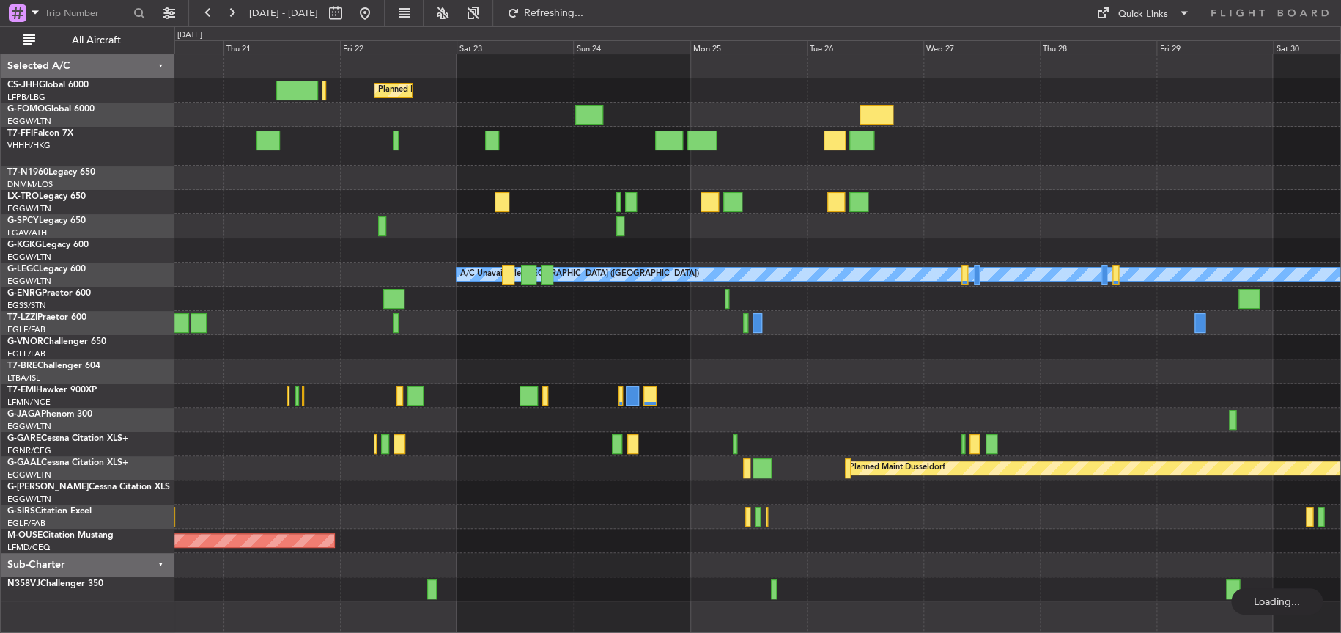
click at [998, 351] on div "Planned Maint [GEOGRAPHIC_DATA] ([GEOGRAPHIC_DATA]) Planned Maint [GEOGRAPHIC_D…" at bounding box center [757, 327] width 1166 height 547
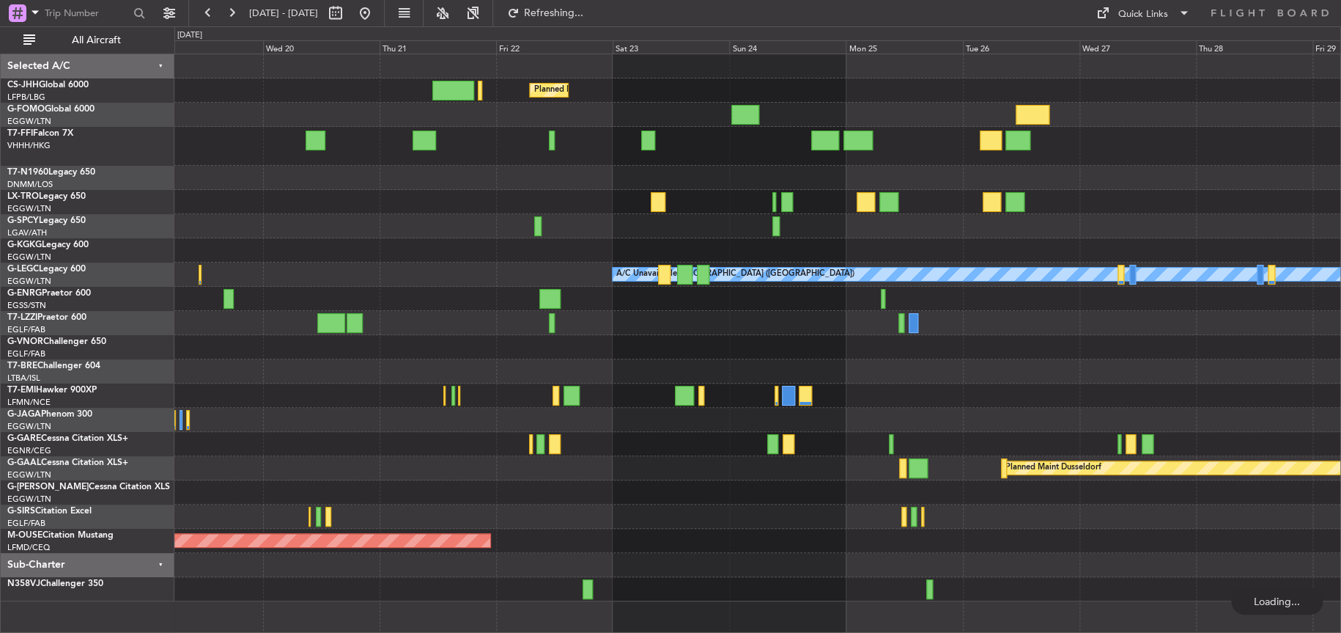
click at [1239, 286] on div "Planned Maint [GEOGRAPHIC_DATA] ([GEOGRAPHIC_DATA]) Planned Maint [GEOGRAPHIC_D…" at bounding box center [757, 327] width 1166 height 547
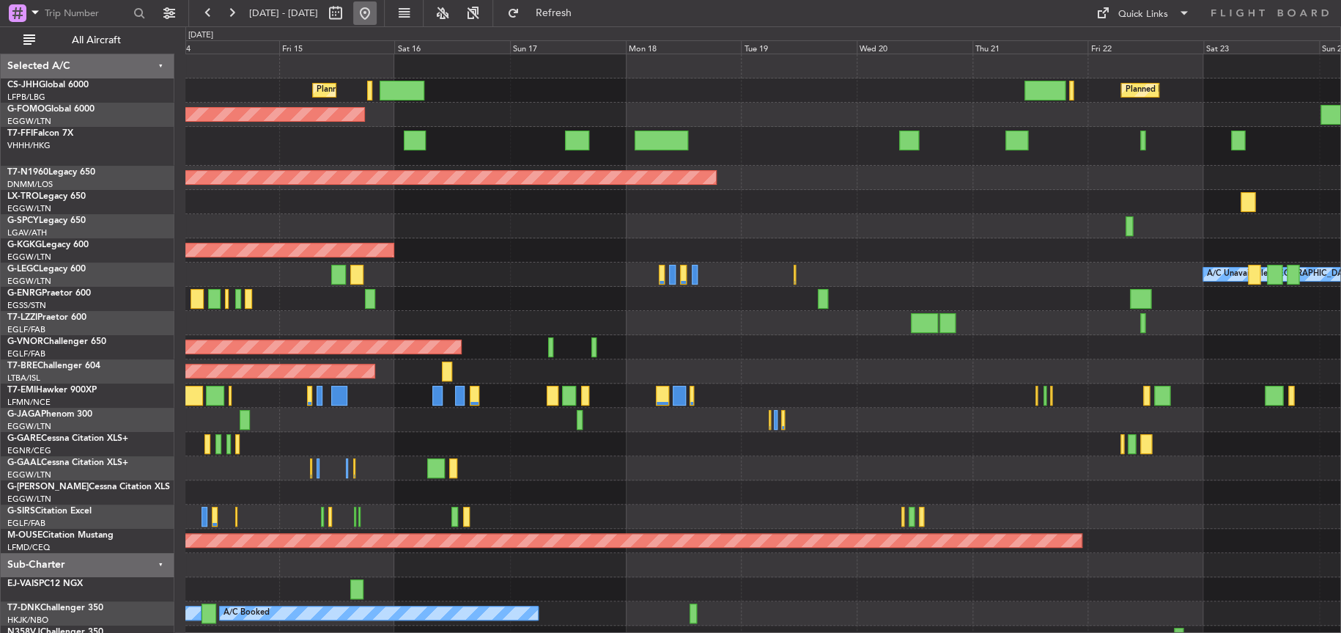
click at [377, 15] on button at bounding box center [364, 12] width 23 height 23
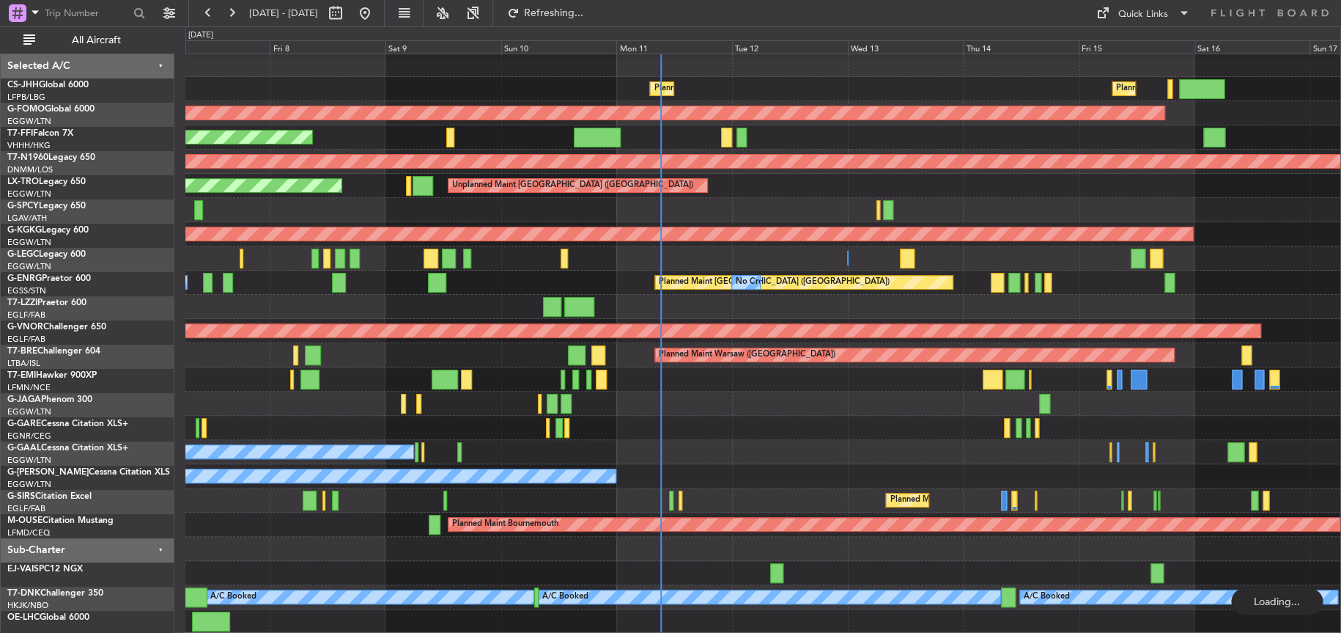
scroll to position [1, 0]
click at [644, 433] on div "Planned Maint [GEOGRAPHIC_DATA] ([GEOGRAPHIC_DATA]) Planned Maint [GEOGRAPHIC_D…" at bounding box center [762, 343] width 1155 height 580
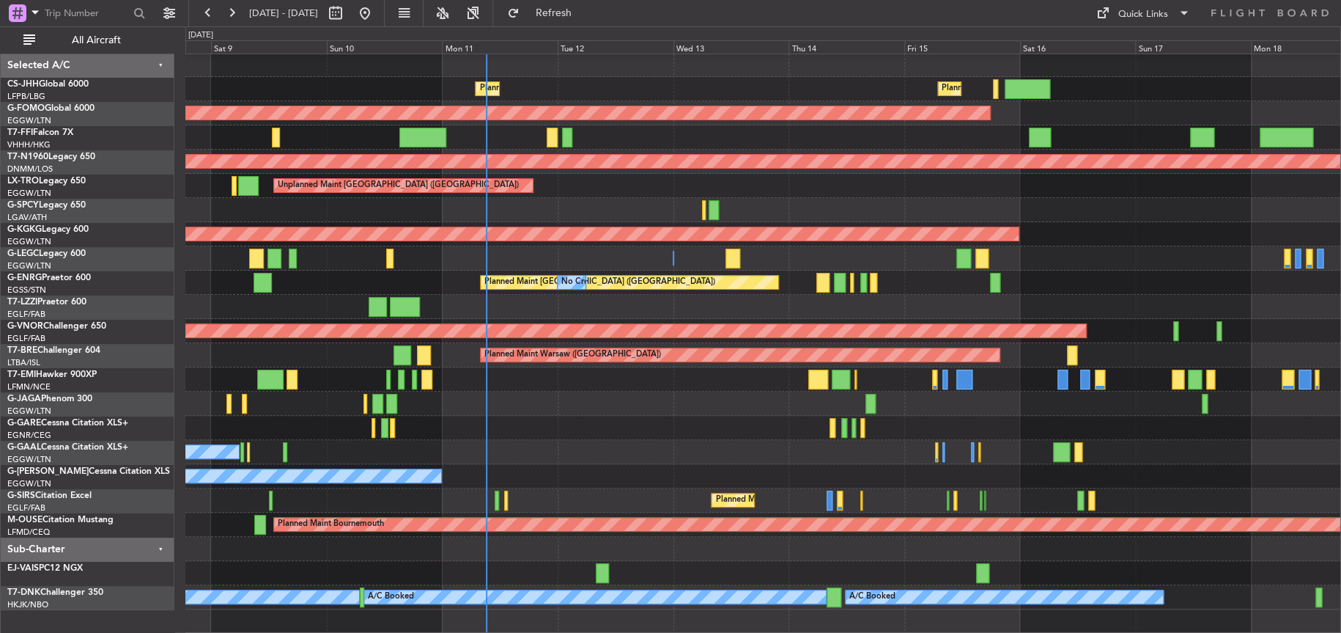
scroll to position [0, 0]
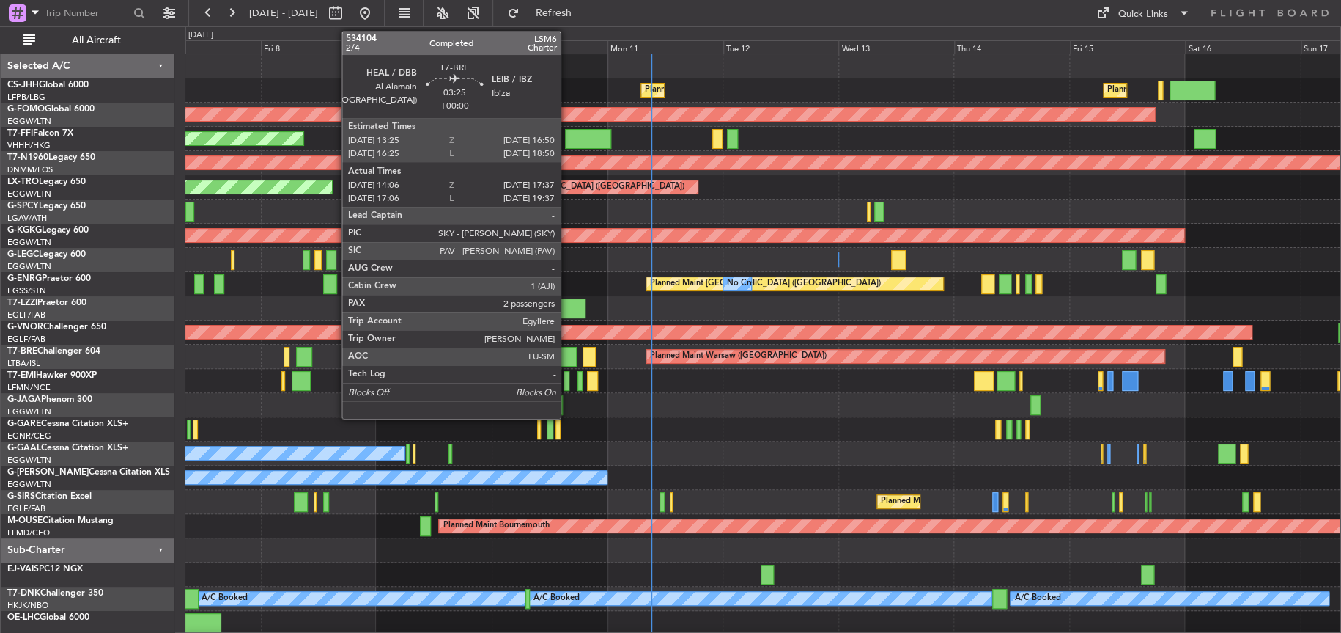
click at [567, 353] on div at bounding box center [568, 357] width 18 height 20
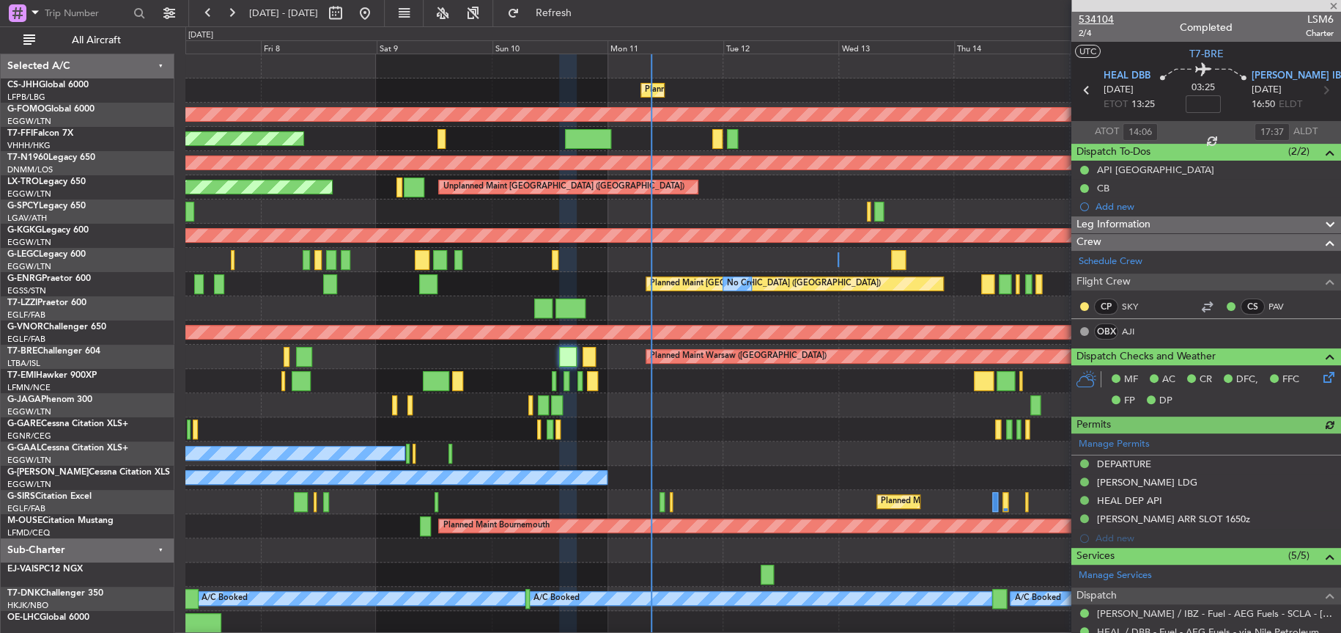
click at [1098, 21] on span "534104" at bounding box center [1096, 19] width 35 height 15
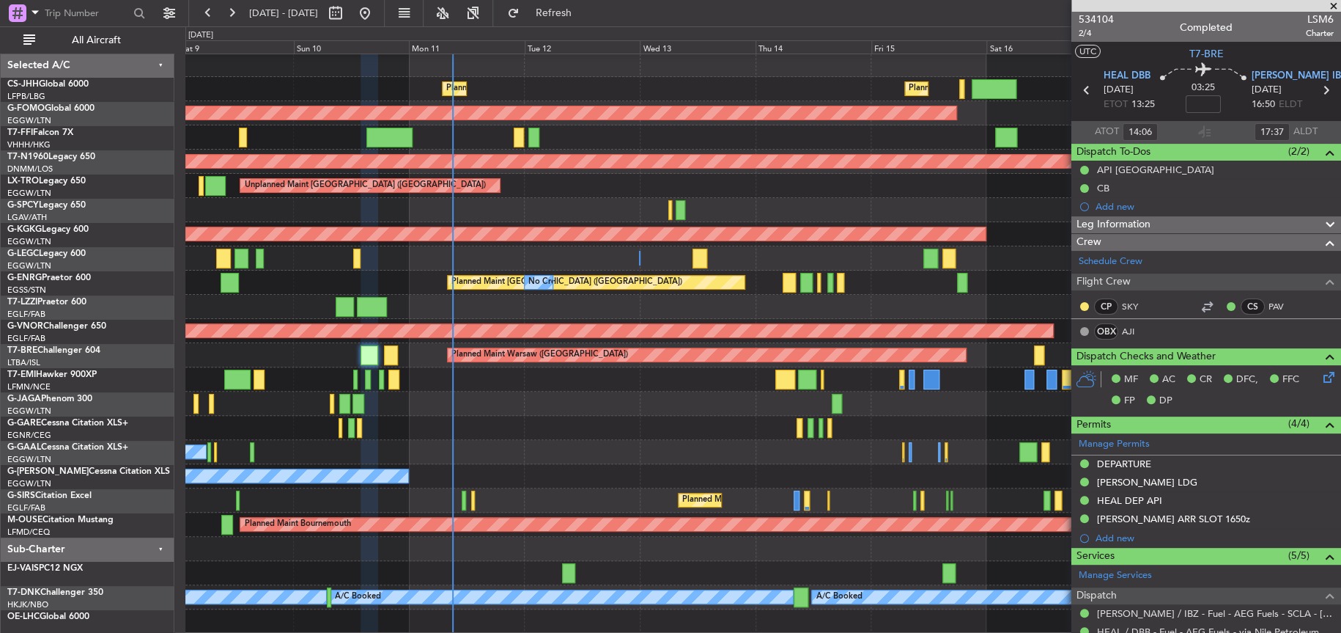
click at [599, 441] on div "No Crew" at bounding box center [762, 452] width 1154 height 24
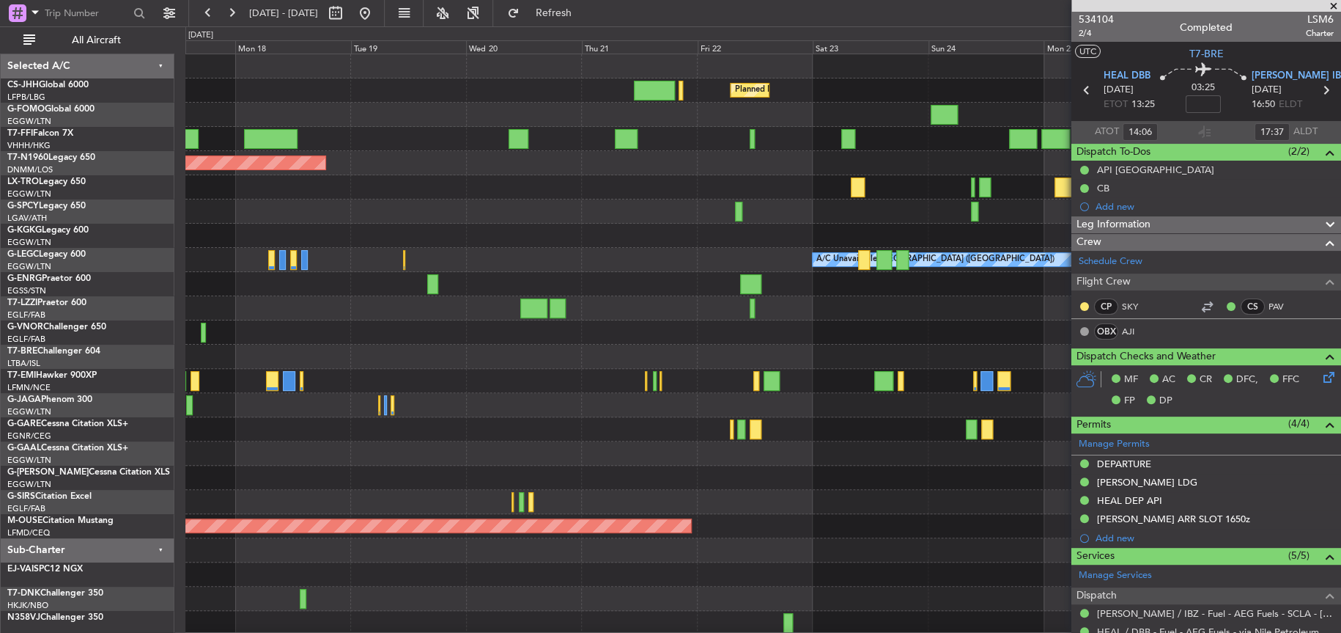
scroll to position [0, 0]
click at [293, 472] on div at bounding box center [762, 477] width 1154 height 24
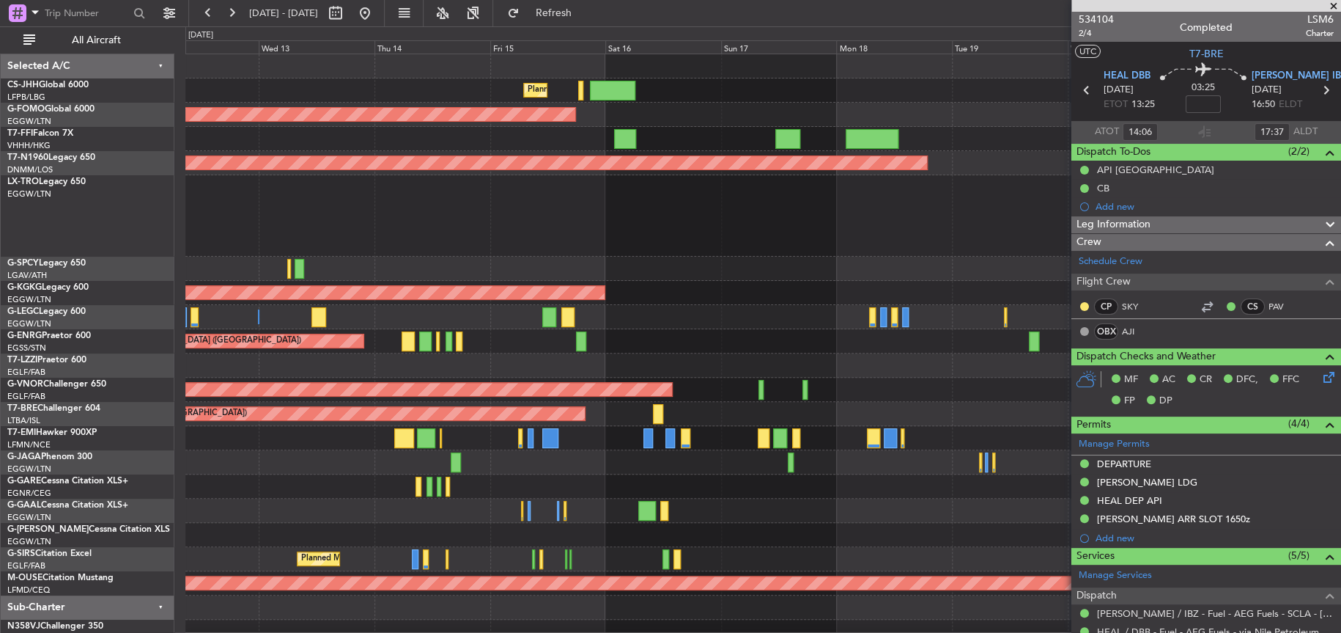
click at [1257, 295] on fb-app "[DATE] - [DATE] Refresh Quick Links All Aircraft Planned Maint [GEOGRAPHIC_DATA…" at bounding box center [670, 322] width 1341 height 622
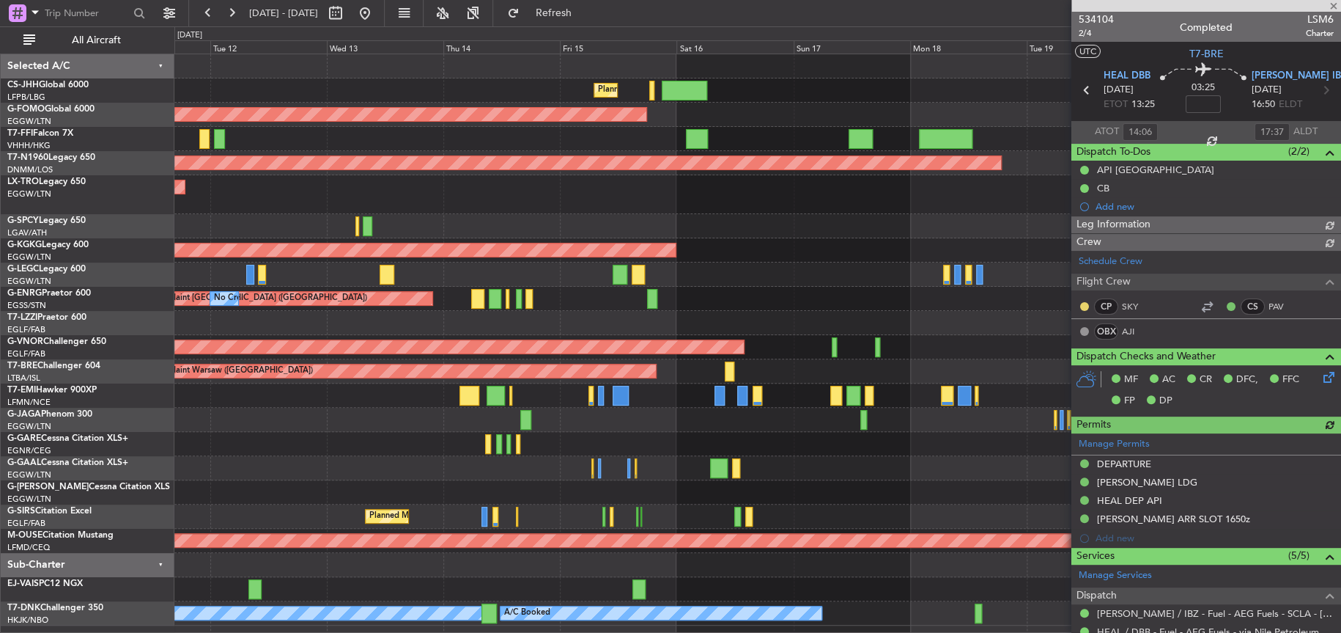
click at [781, 261] on div "Planned Maint [GEOGRAPHIC_DATA] ([GEOGRAPHIC_DATA]) Planned Maint Windsor Locks…" at bounding box center [757, 339] width 1166 height 571
click at [661, 199] on div "Unplanned Maint [GEOGRAPHIC_DATA] ([GEOGRAPHIC_DATA])" at bounding box center [757, 194] width 1166 height 39
click at [526, 196] on div "Unplanned Maint [GEOGRAPHIC_DATA] ([GEOGRAPHIC_DATA])" at bounding box center [757, 194] width 1166 height 39
click at [414, 129] on div at bounding box center [757, 139] width 1166 height 24
drag, startPoint x: 1110, startPoint y: 16, endPoint x: 1102, endPoint y: 18, distance: 8.2
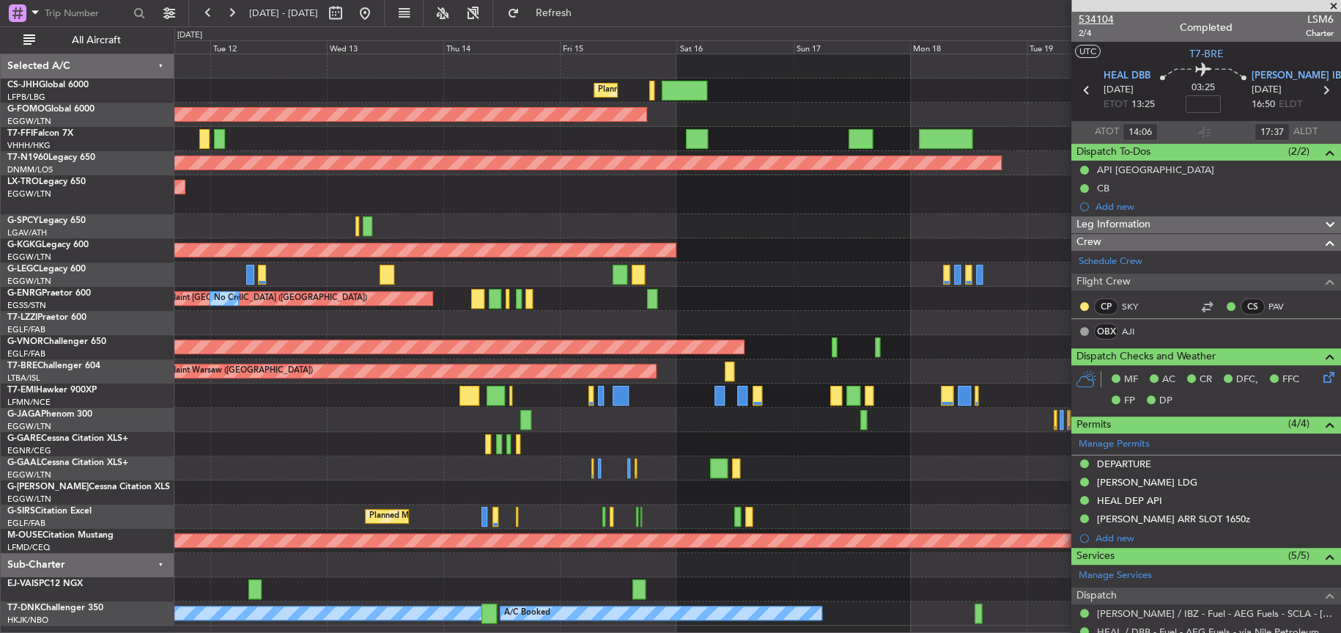
click at [1102, 18] on span "534104" at bounding box center [1096, 19] width 35 height 15
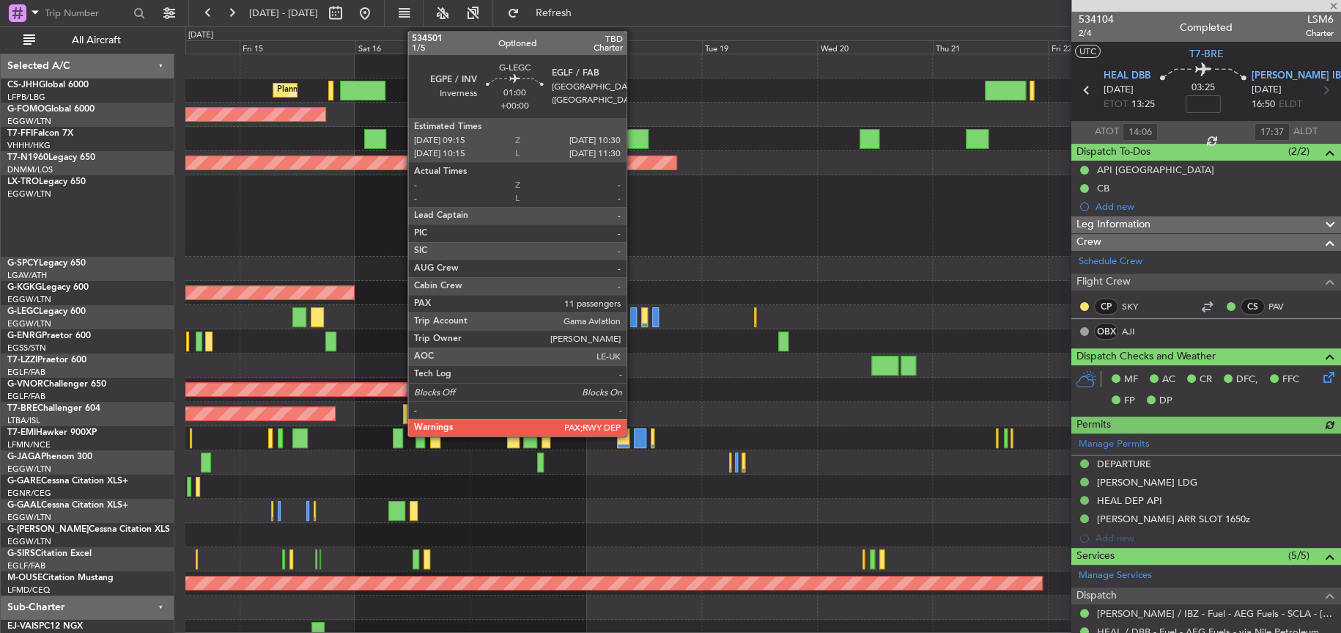
click at [633, 318] on div at bounding box center [633, 317] width 7 height 20
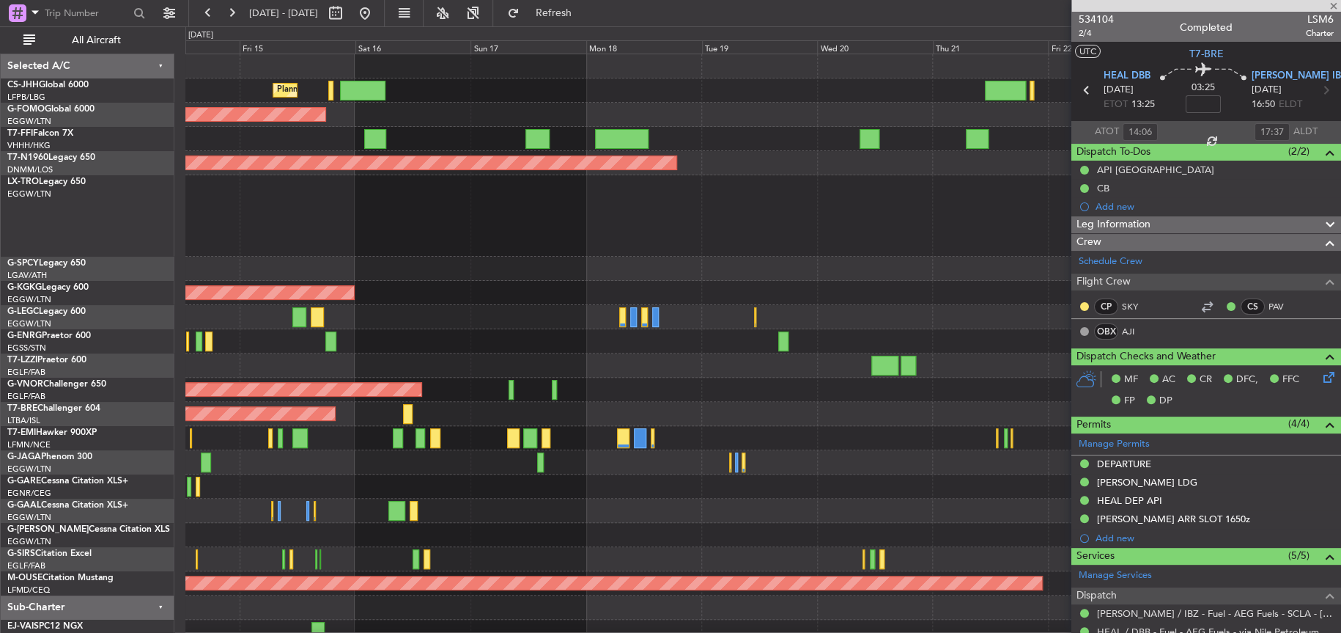
type input "11"
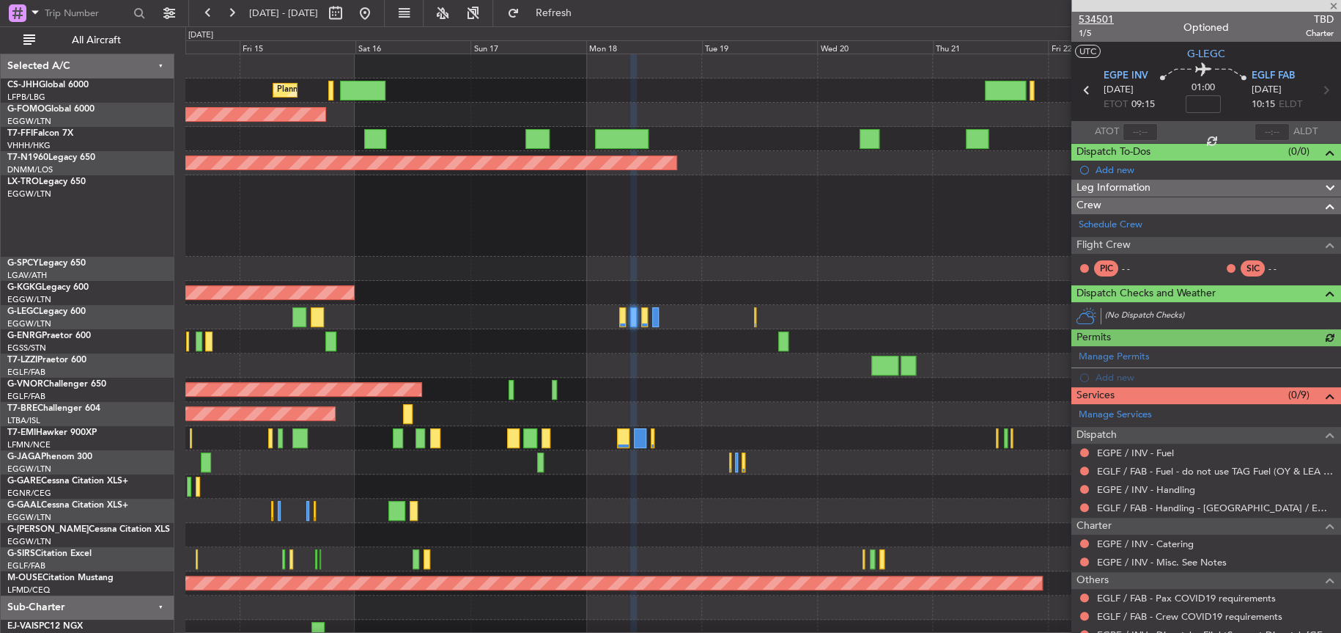
click at [1084, 20] on span "534501" at bounding box center [1096, 19] width 35 height 15
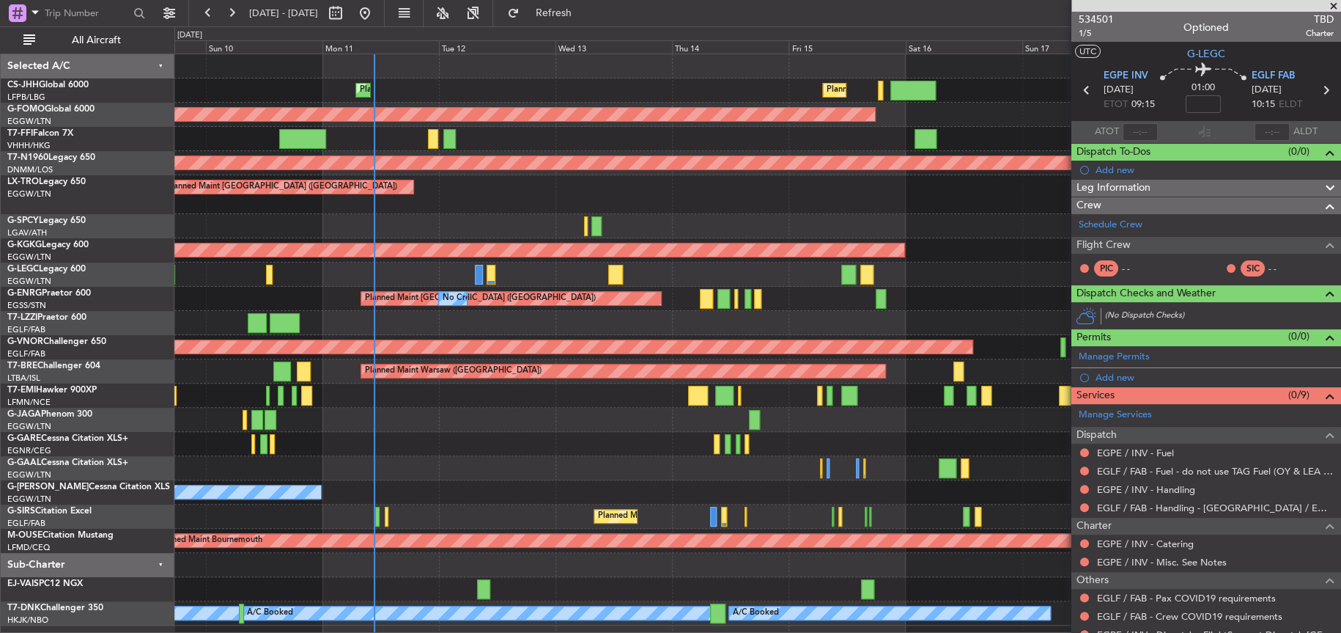
click at [958, 485] on div "Owner" at bounding box center [757, 492] width 1166 height 24
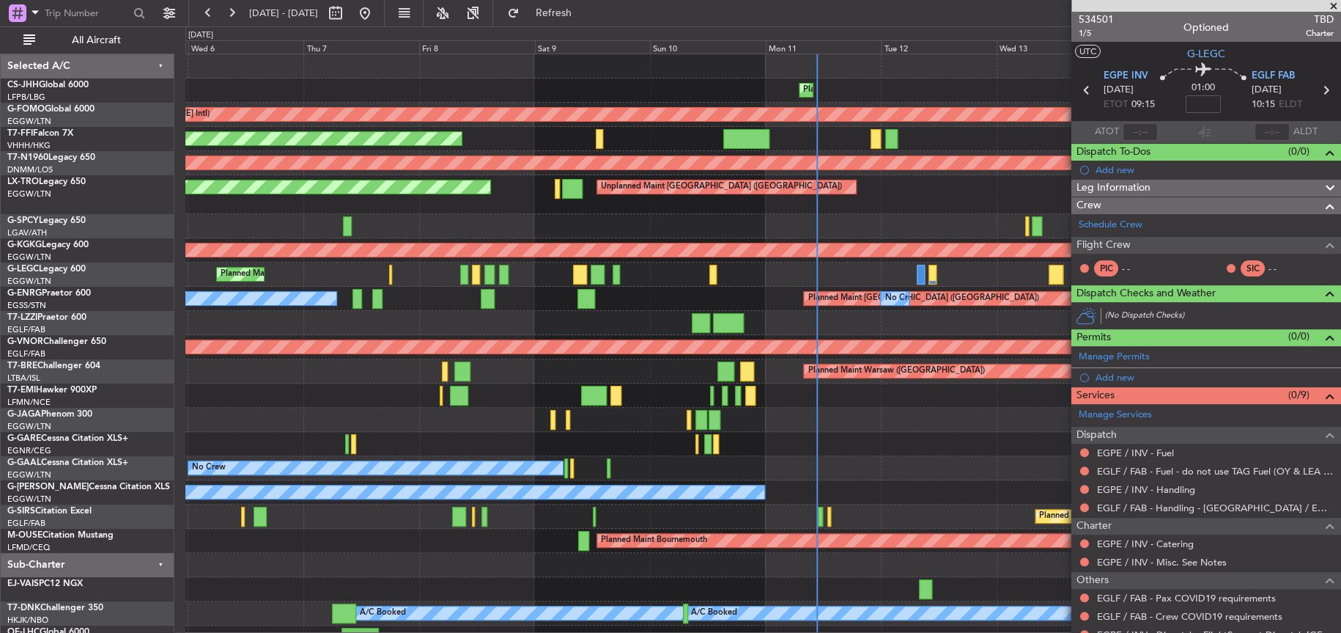
click at [896, 533] on div "Planned Maint [GEOGRAPHIC_DATA] ([GEOGRAPHIC_DATA]) Planned Maint [GEOGRAPHIC_D…" at bounding box center [762, 351] width 1154 height 595
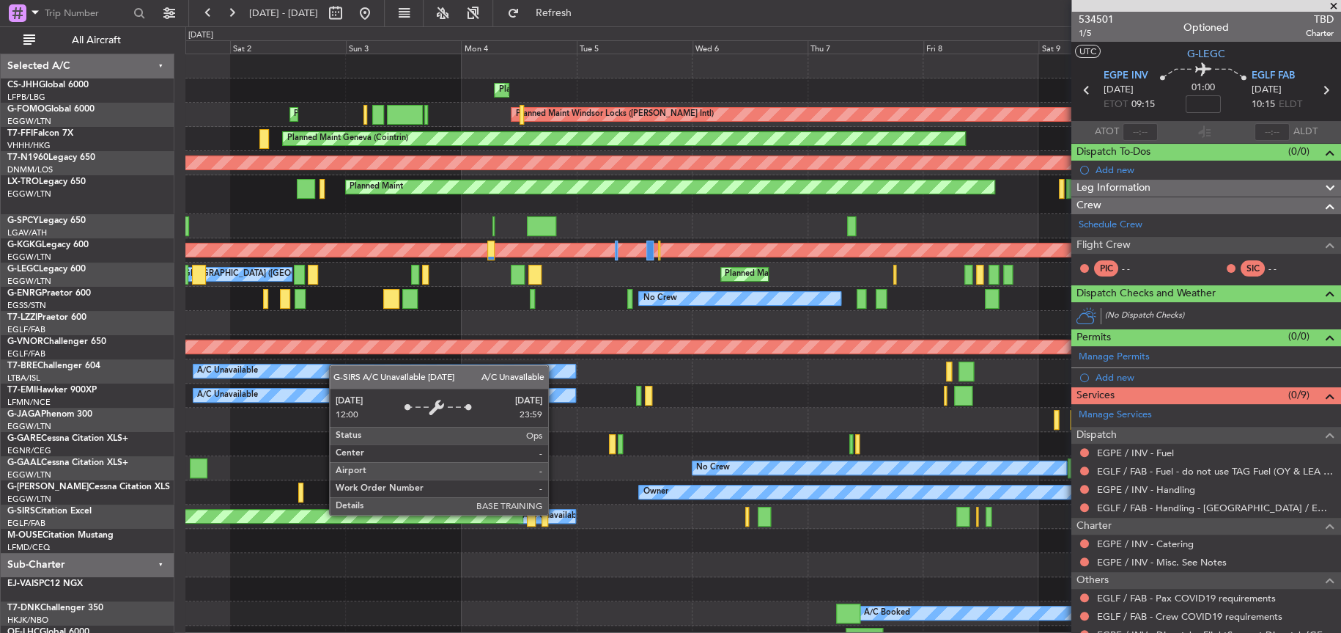
click at [536, 520] on div at bounding box center [532, 516] width 10 height 20
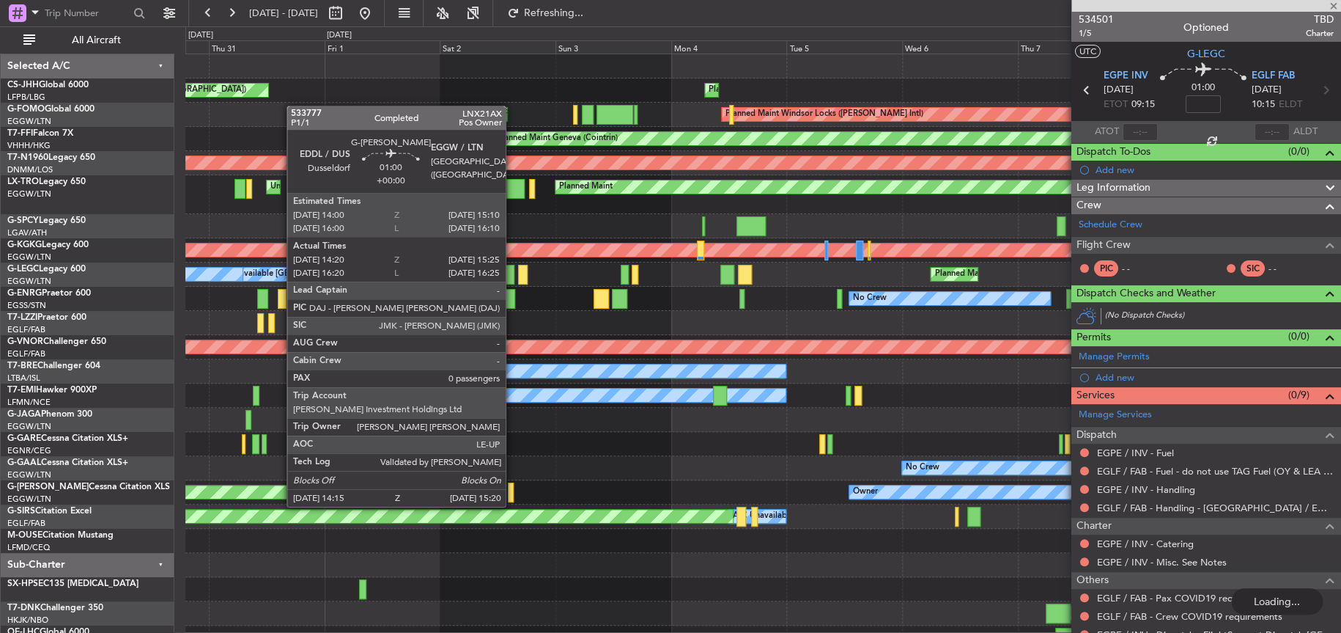
type input "-00:10"
type input "13:49"
type input "15:00"
type input "0"
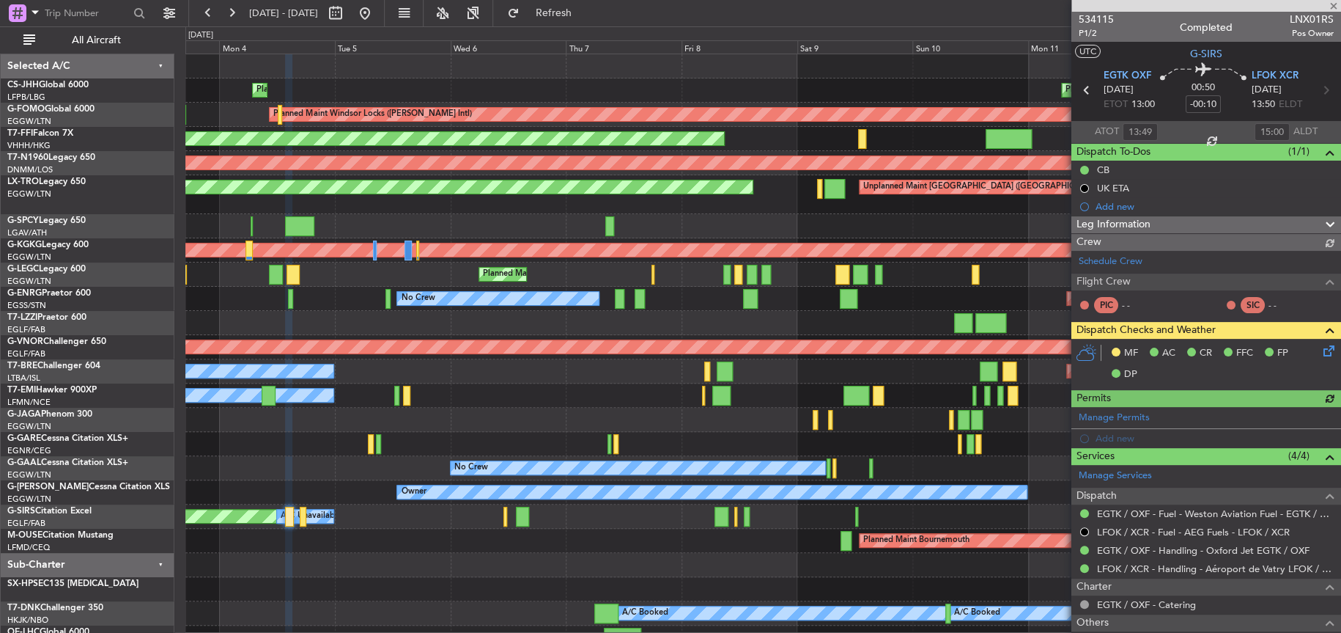
click at [395, 549] on div "Planned Maint Bournemouth" at bounding box center [762, 540] width 1155 height 24
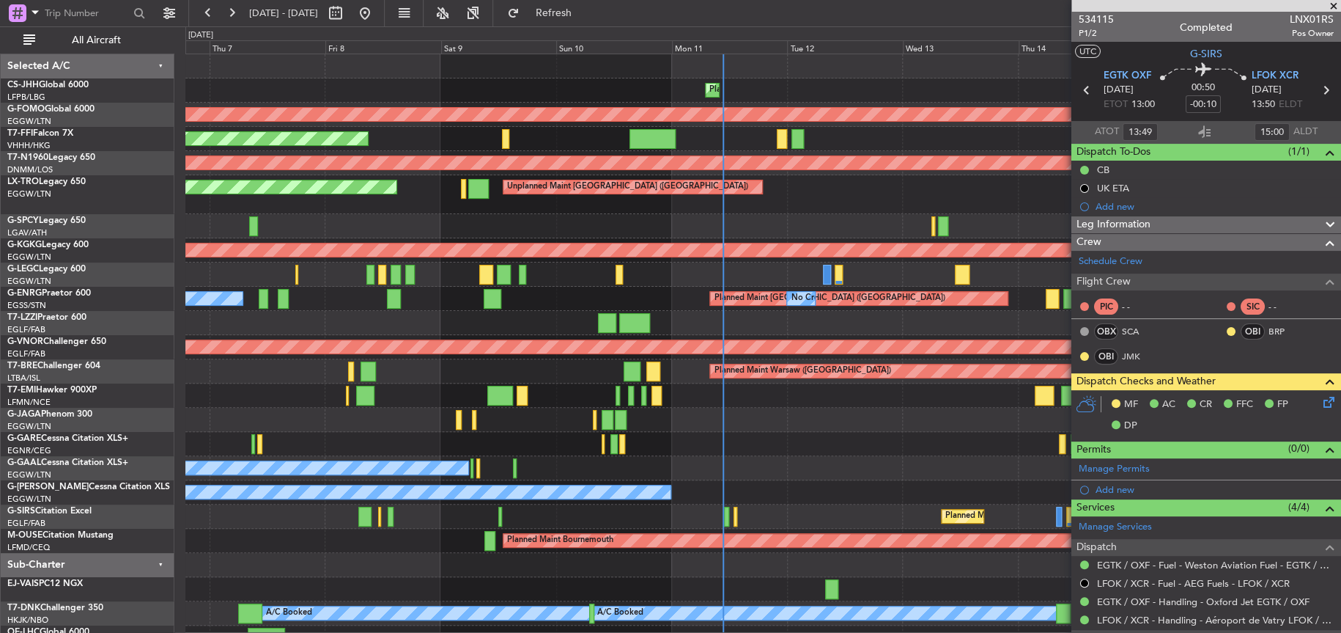
click at [449, 480] on div "Owner" at bounding box center [762, 492] width 1154 height 24
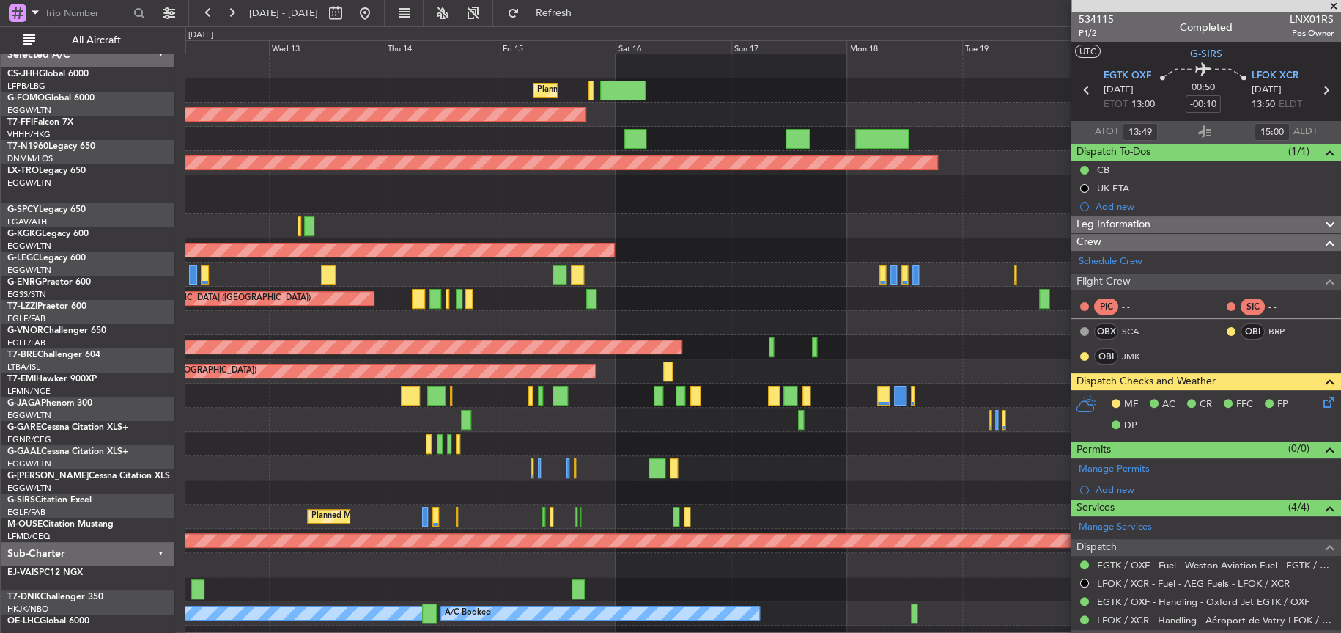
click at [253, 480] on div at bounding box center [762, 468] width 1155 height 24
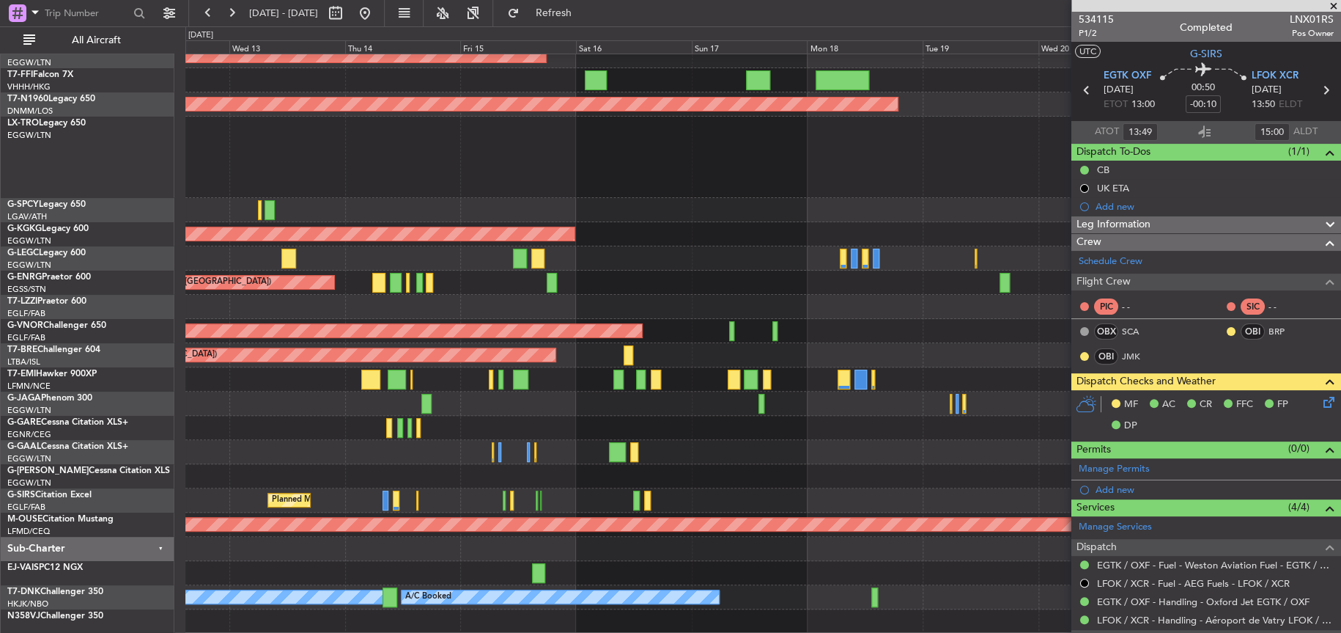
click at [711, 473] on div "Owner" at bounding box center [762, 476] width 1155 height 24
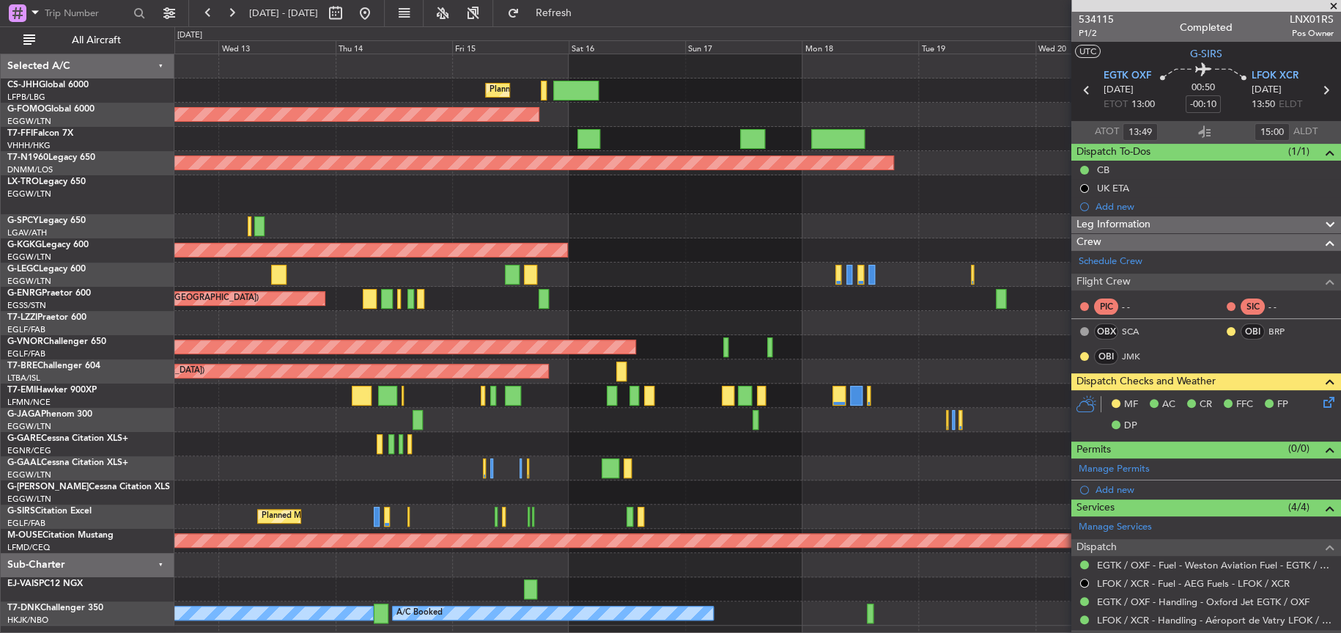
click at [712, 214] on div at bounding box center [757, 226] width 1166 height 24
click at [715, 245] on div "AOG Maint [GEOGRAPHIC_DATA] (Ataturk)" at bounding box center [757, 250] width 1166 height 24
click at [709, 240] on div "AOG Maint [GEOGRAPHIC_DATA] (Ataturk)" at bounding box center [757, 250] width 1166 height 24
click at [643, 219] on div at bounding box center [757, 226] width 1166 height 24
click at [345, 206] on div "Unplanned Maint [GEOGRAPHIC_DATA] ([GEOGRAPHIC_DATA])" at bounding box center [757, 194] width 1166 height 39
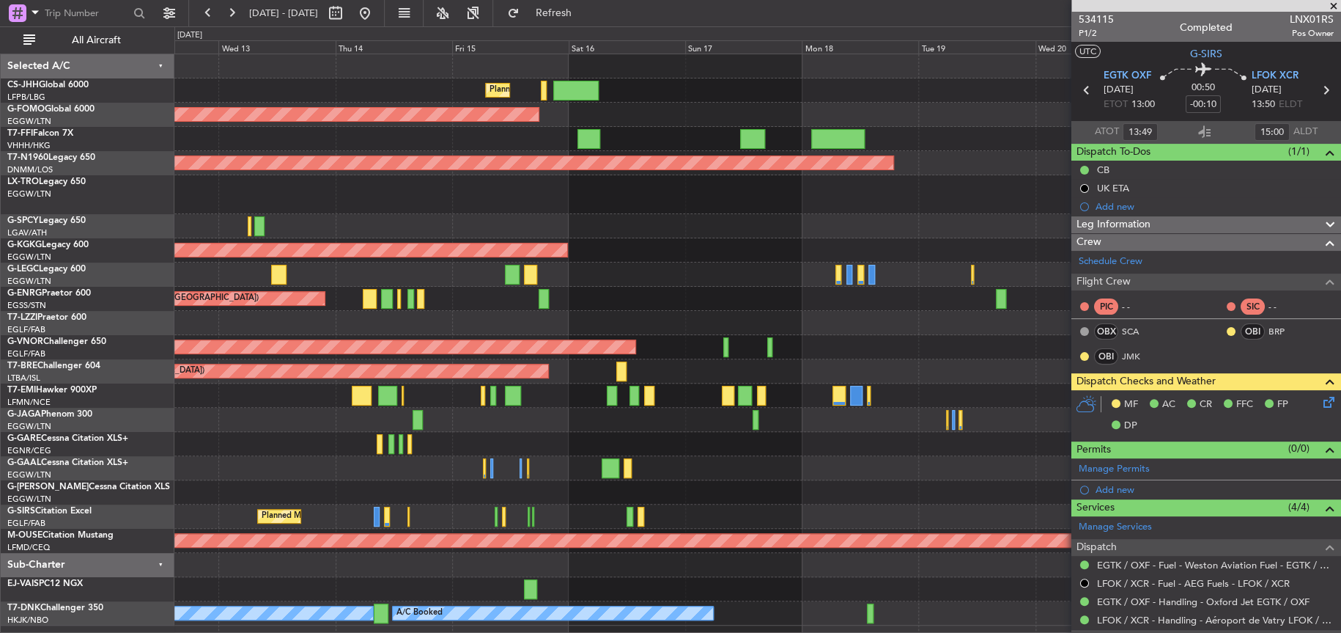
click at [796, 322] on div at bounding box center [757, 323] width 1166 height 24
click at [795, 281] on div "A/C Unavailable [GEOGRAPHIC_DATA] ([GEOGRAPHIC_DATA])" at bounding box center [756, 274] width 1165 height 24
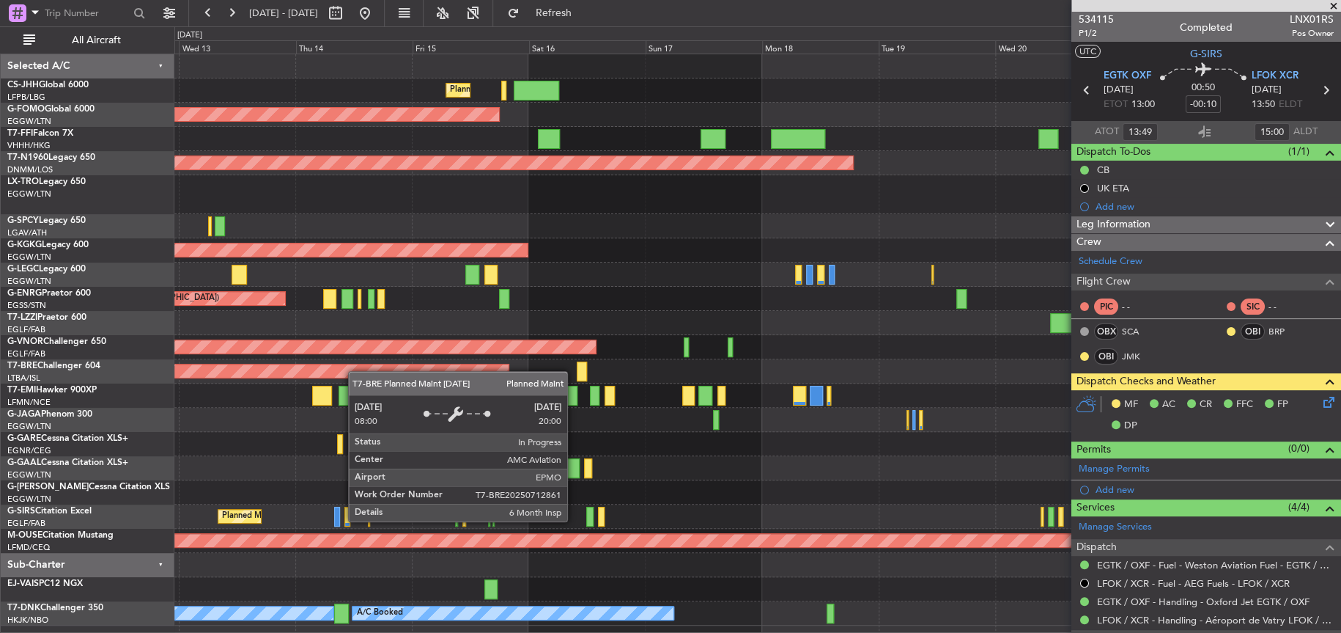
click at [224, 369] on div "Planned Maint Paris (Le Bourget) Planned Maint Paris (Le Bourget) Planned Maint…" at bounding box center [756, 339] width 1165 height 571
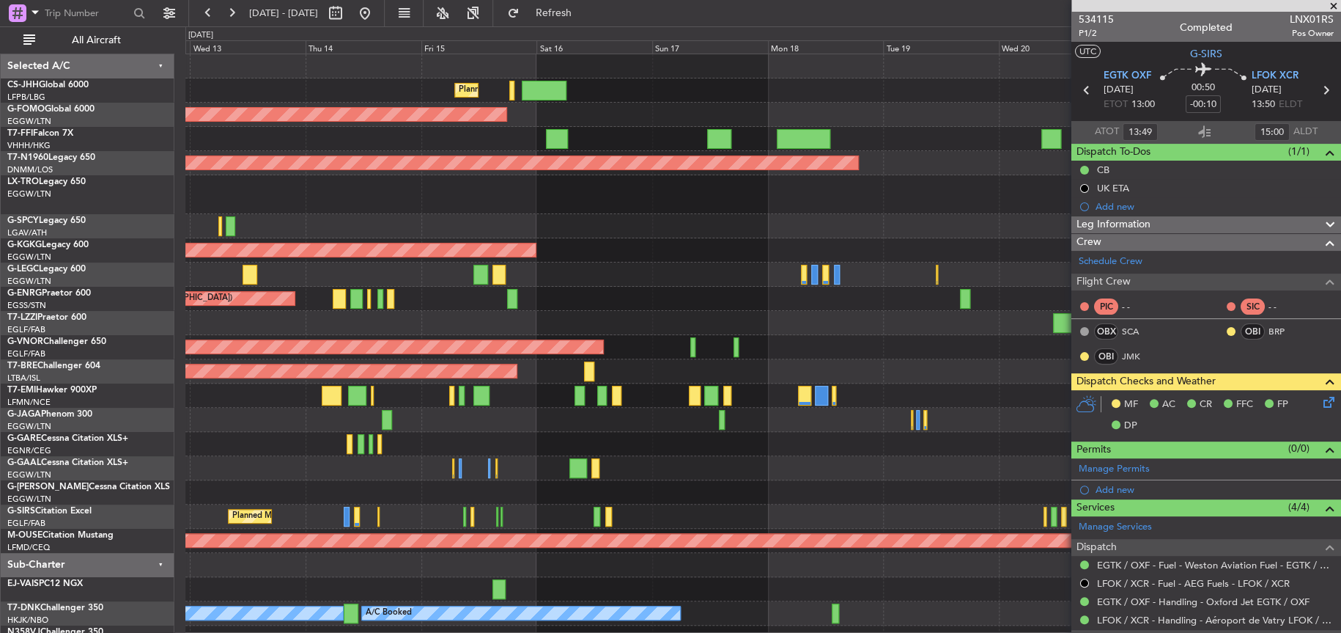
scroll to position [15, 0]
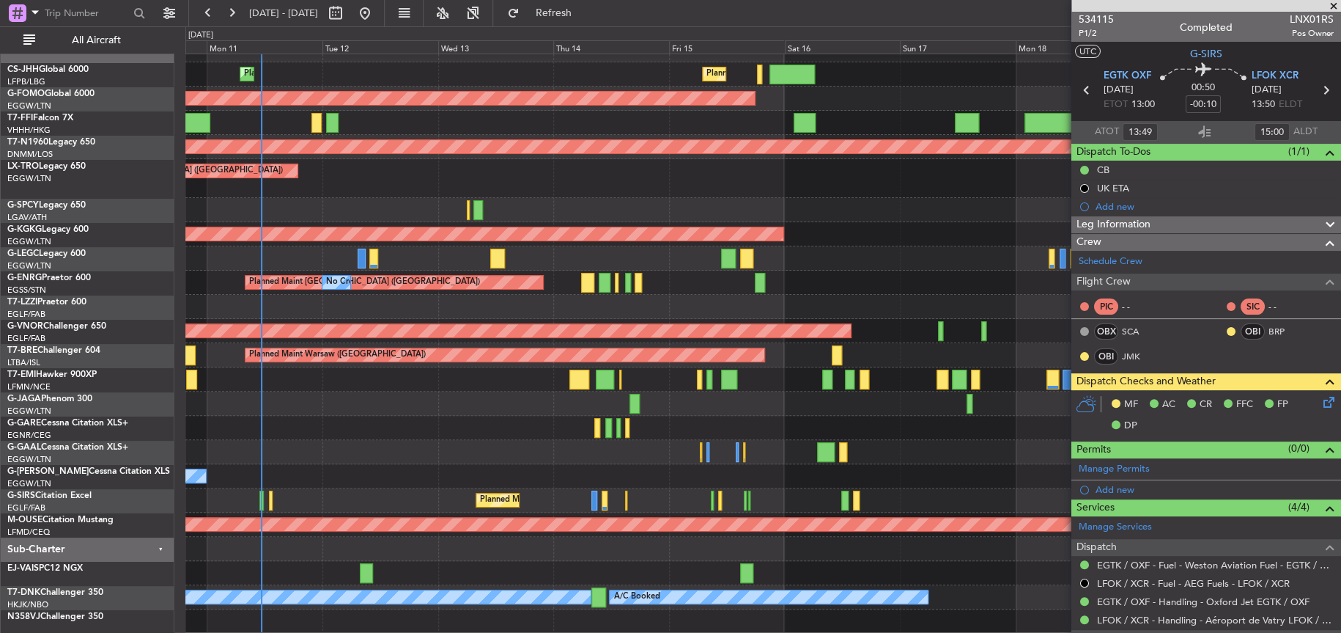
click at [585, 468] on div "Owner" at bounding box center [762, 476] width 1155 height 24
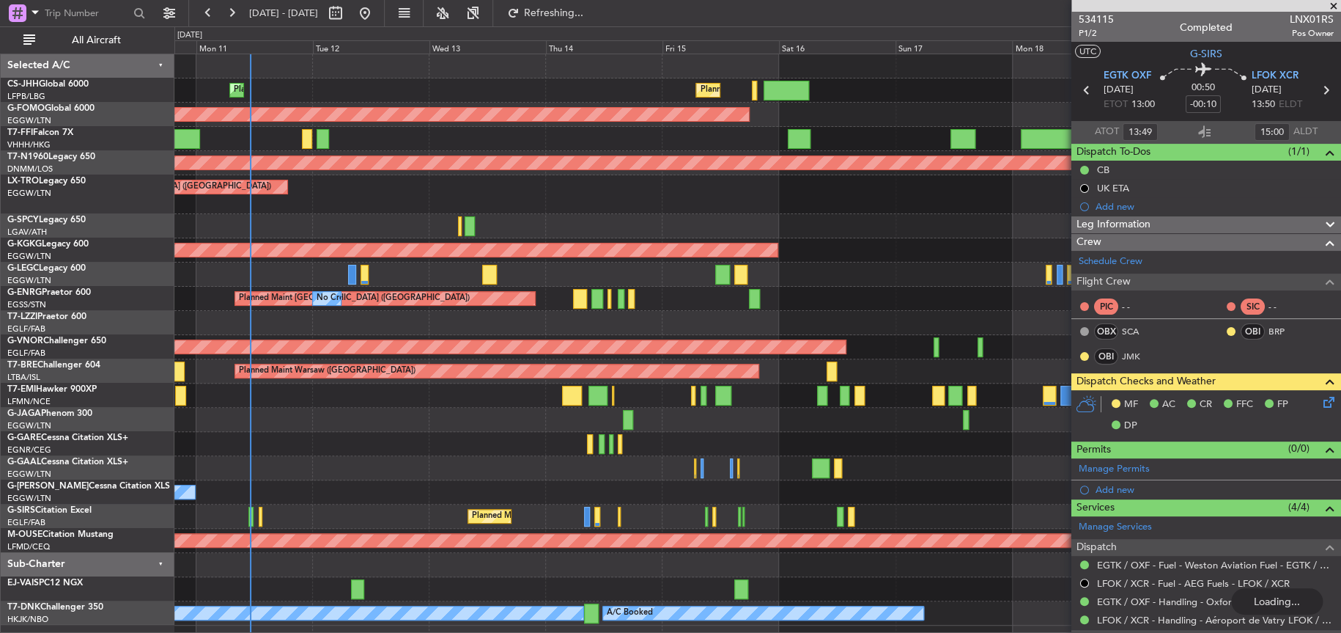
scroll to position [0, 0]
click at [781, 204] on div "Unplanned Maint London (Luton) Planned Maint" at bounding box center [756, 194] width 1165 height 39
type input "14:49"
type input "17:00"
type input "13:49"
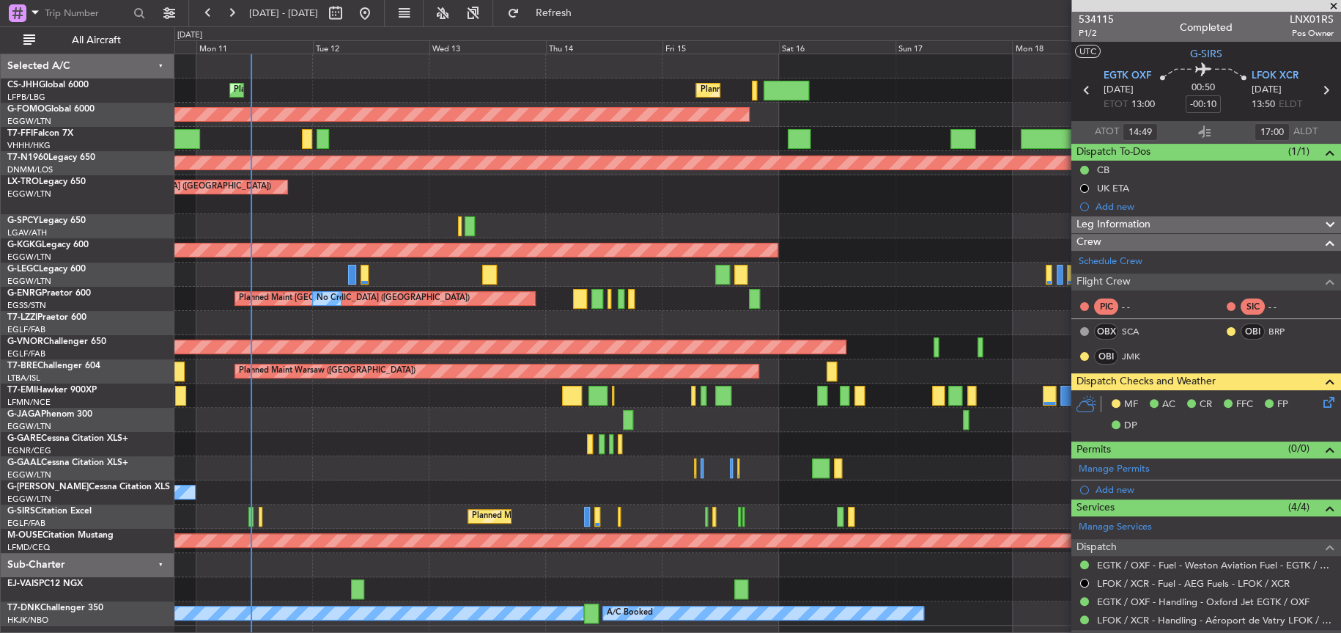
type input "15:00"
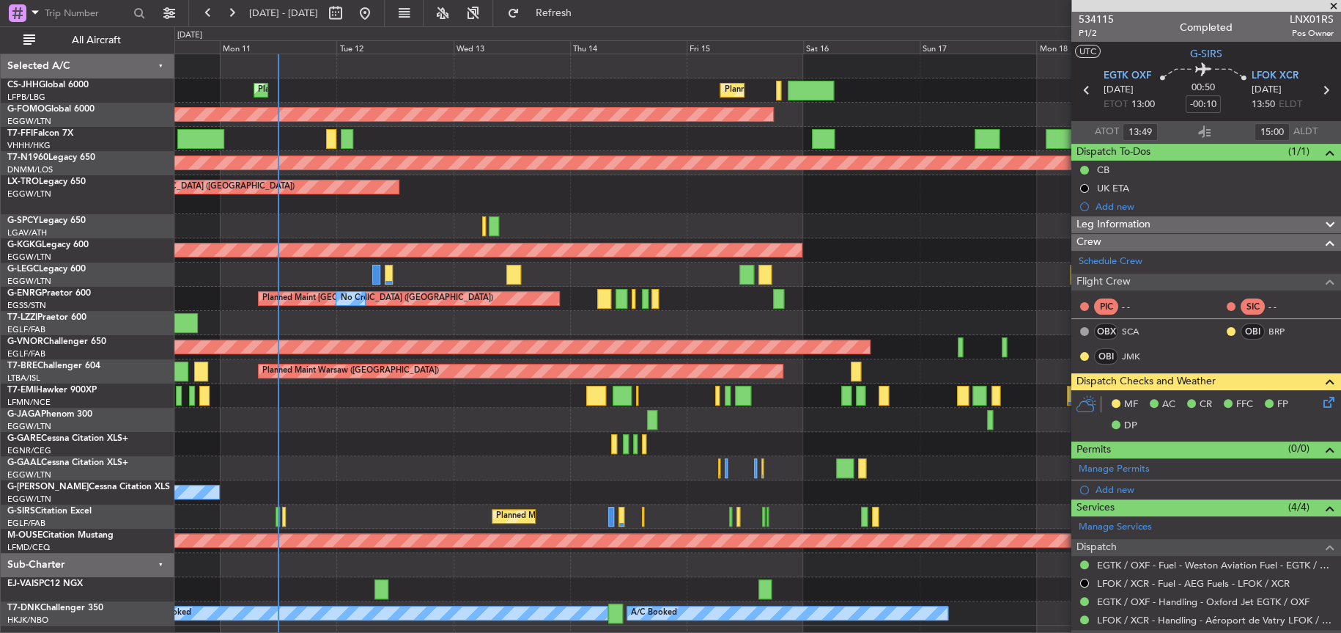
click at [687, 330] on div at bounding box center [757, 323] width 1166 height 24
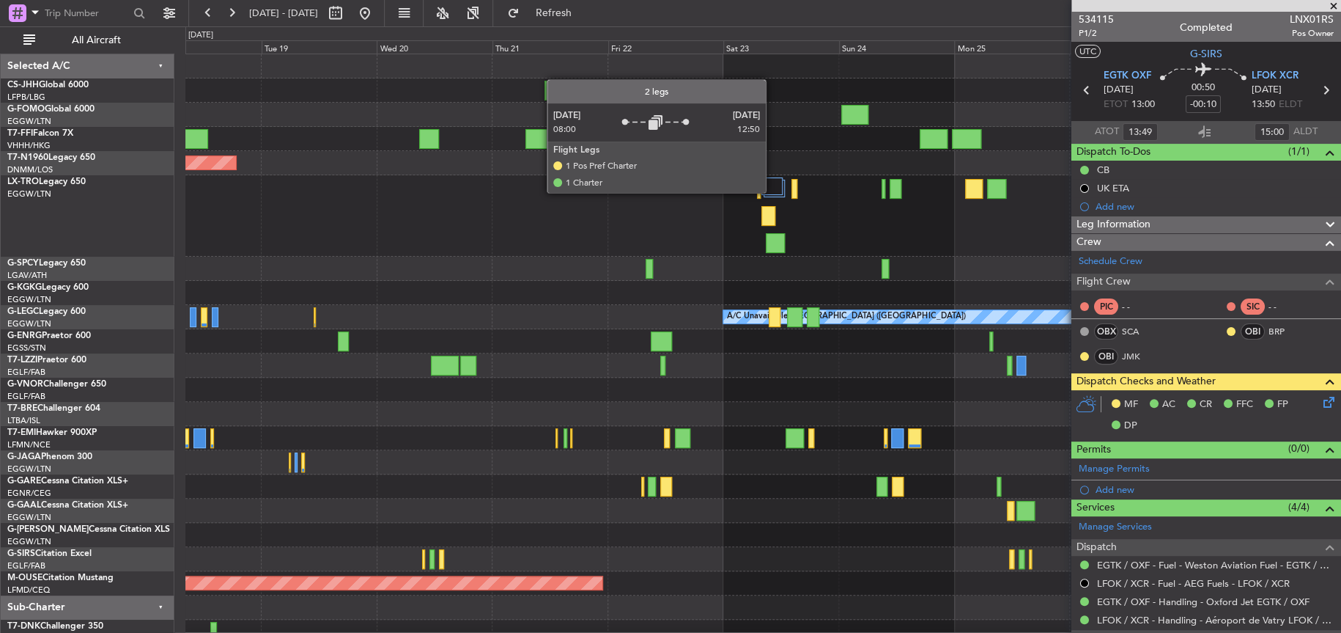
click at [773, 192] on div at bounding box center [772, 186] width 21 height 18
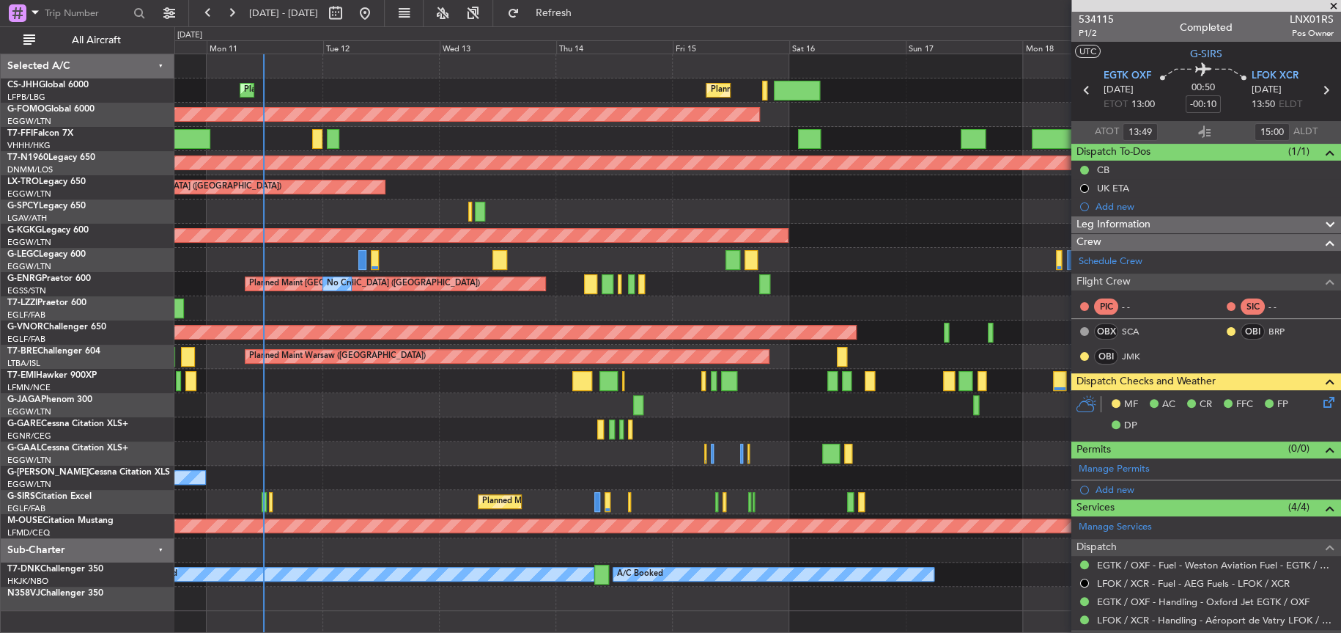
click at [1341, 445] on html "18 Aug 2025 - 28 Aug 2025 Refresh Quick Links All Aircraft Planned Maint Paris …" at bounding box center [670, 316] width 1341 height 633
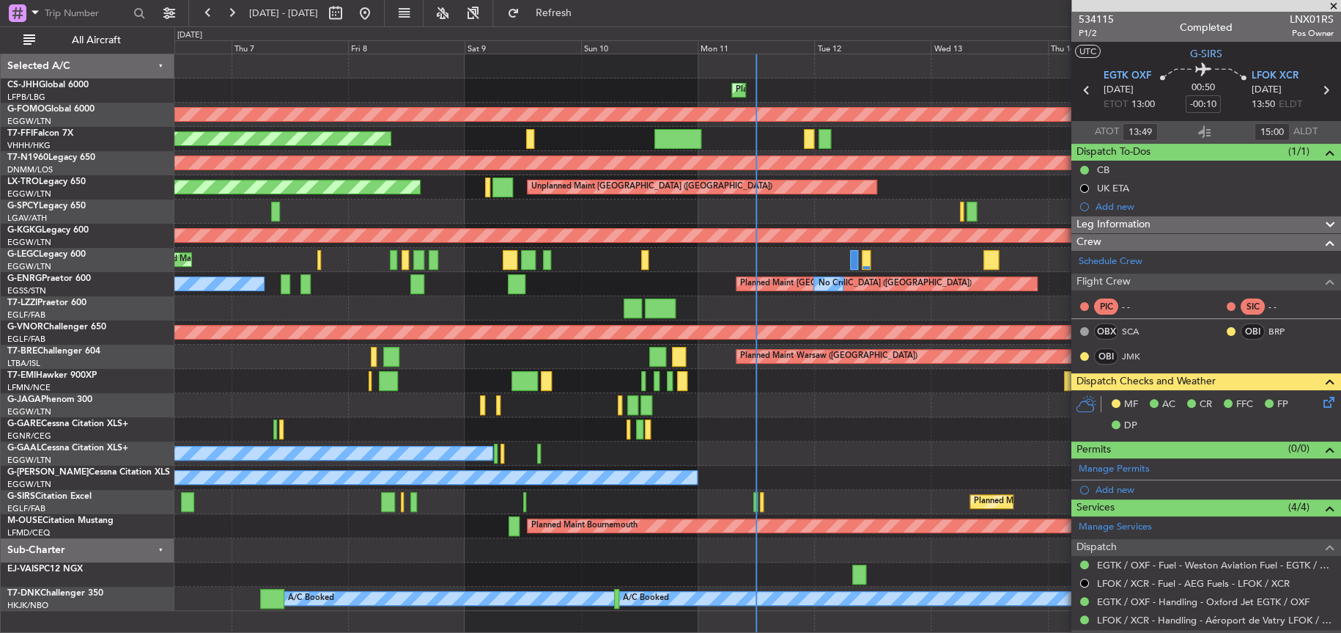
click at [877, 383] on div "Planned Maint [GEOGRAPHIC_DATA] ([GEOGRAPHIC_DATA]) Planned Maint [GEOGRAPHIC_D…" at bounding box center [757, 332] width 1166 height 556
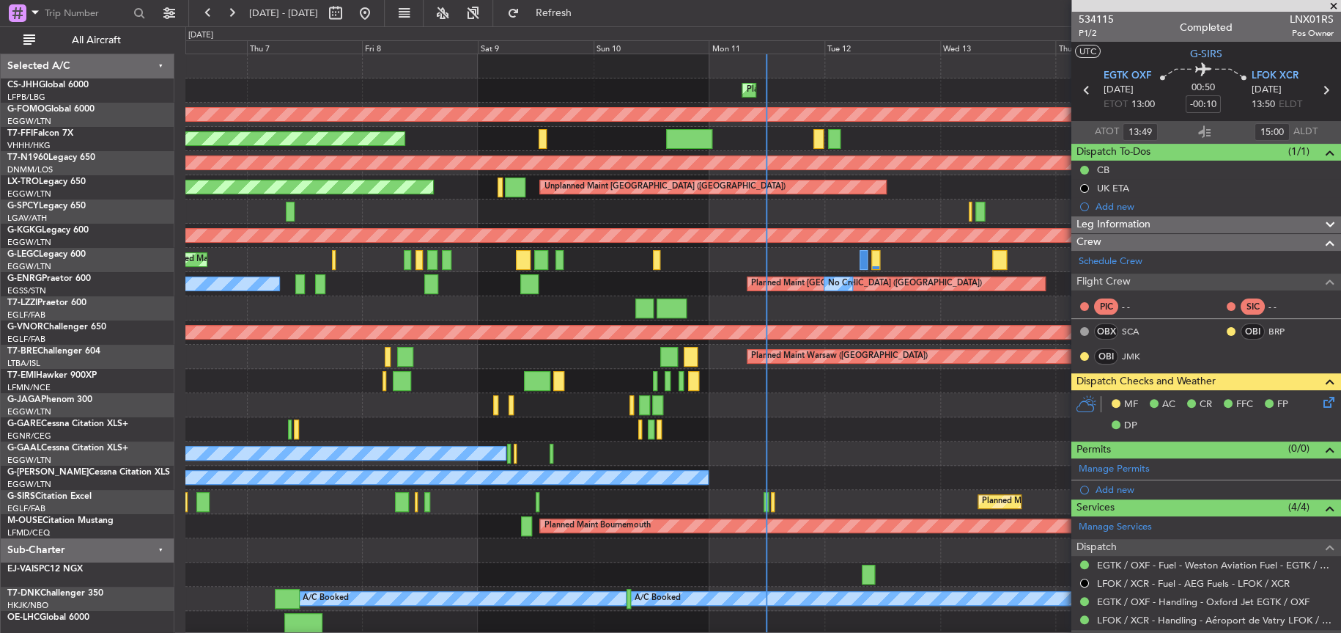
type input "14:49"
type input "17:00"
type input "13:49"
type input "15:00"
